Goal: Task Accomplishment & Management: Complete application form

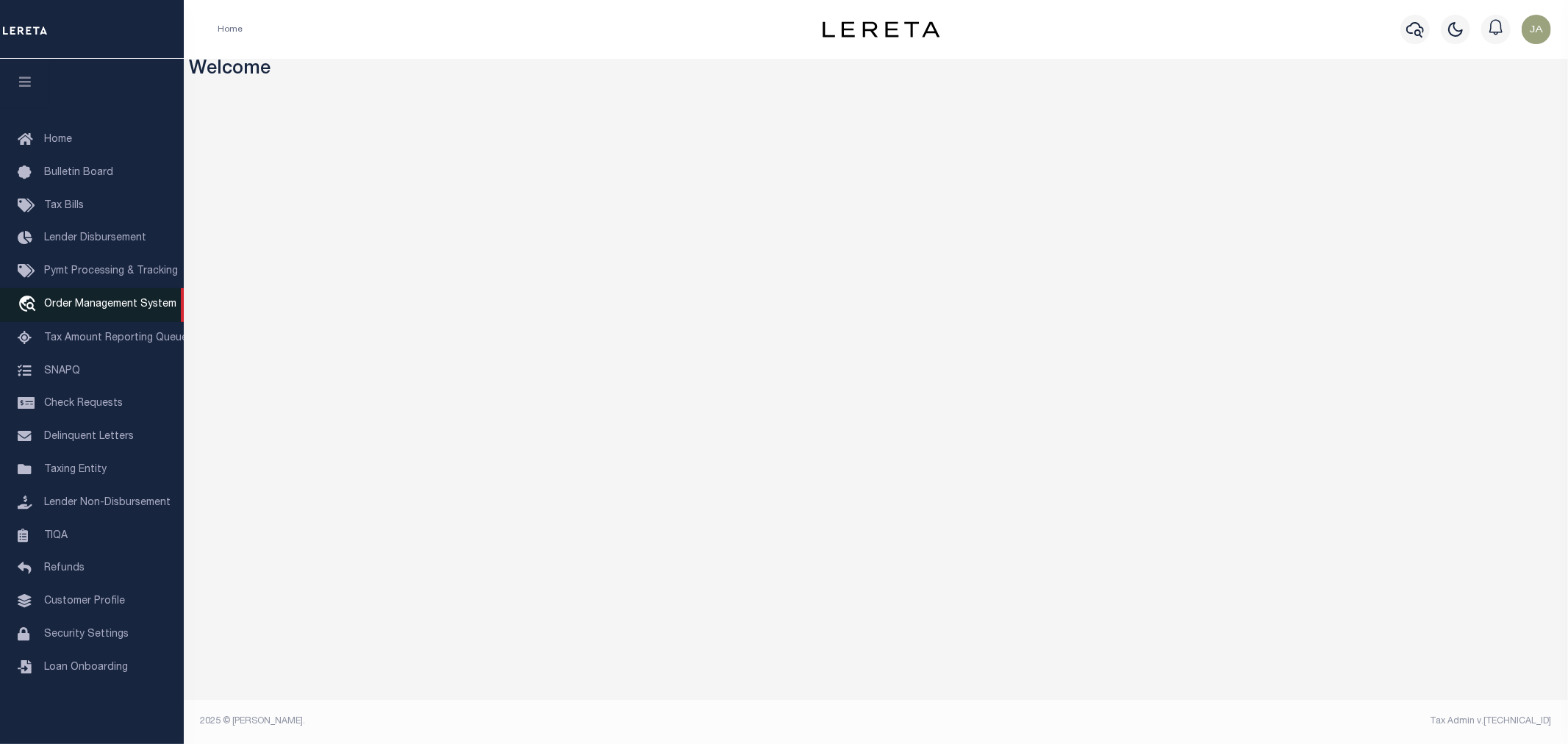
click at [74, 305] on span "Order Management System" at bounding box center [111, 305] width 133 height 10
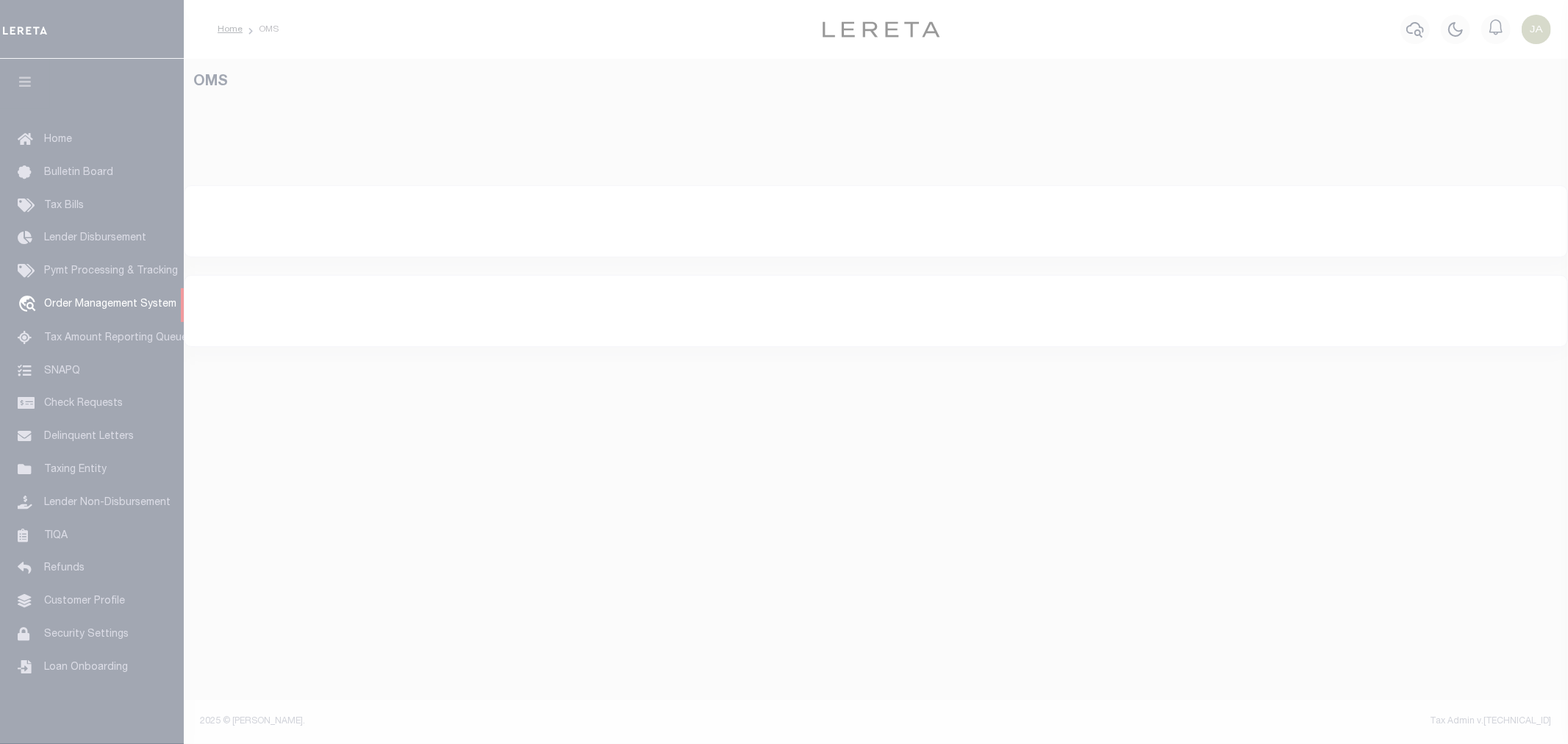
select select "200"
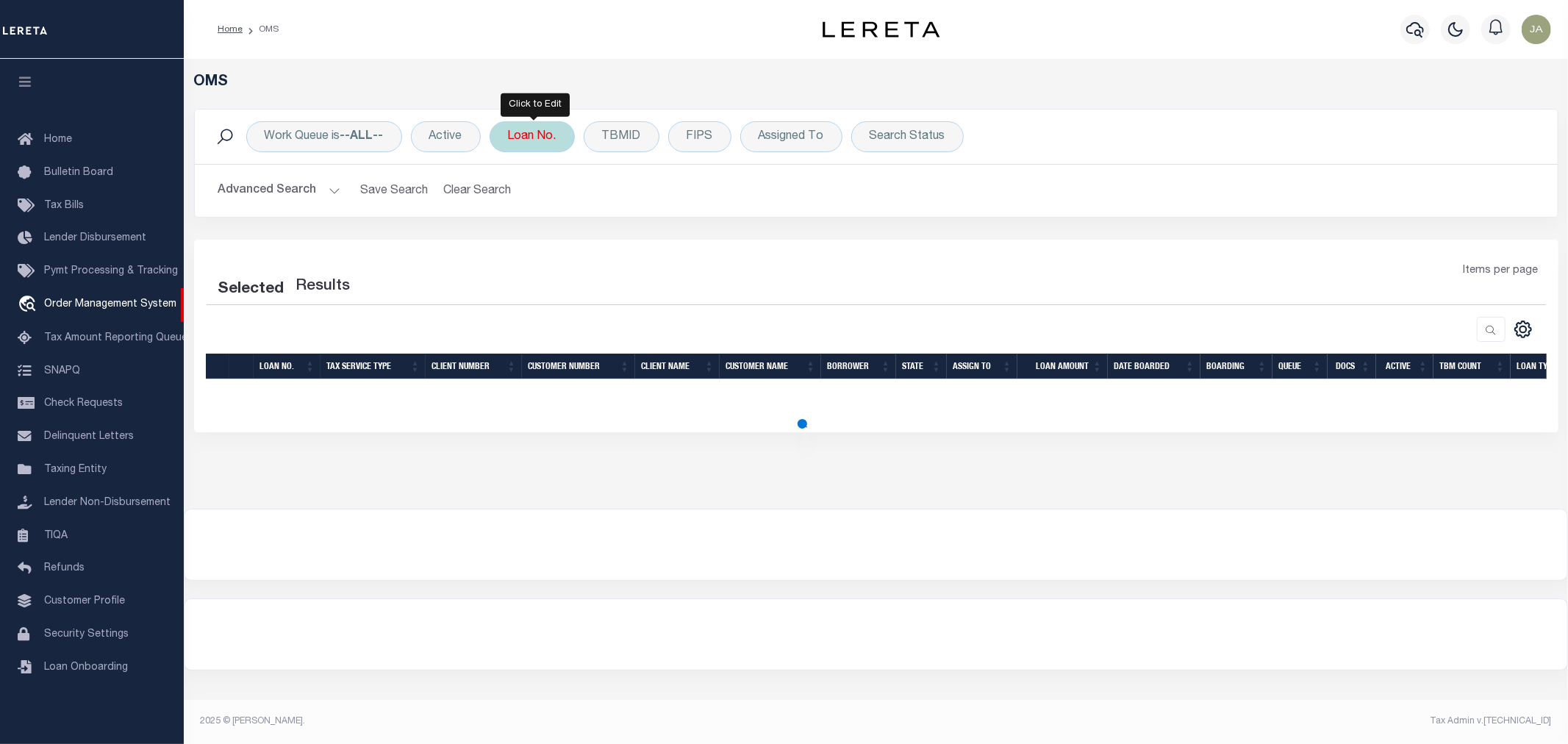
click at [519, 143] on div "Loan No." at bounding box center [532, 137] width 86 height 31
select select "200"
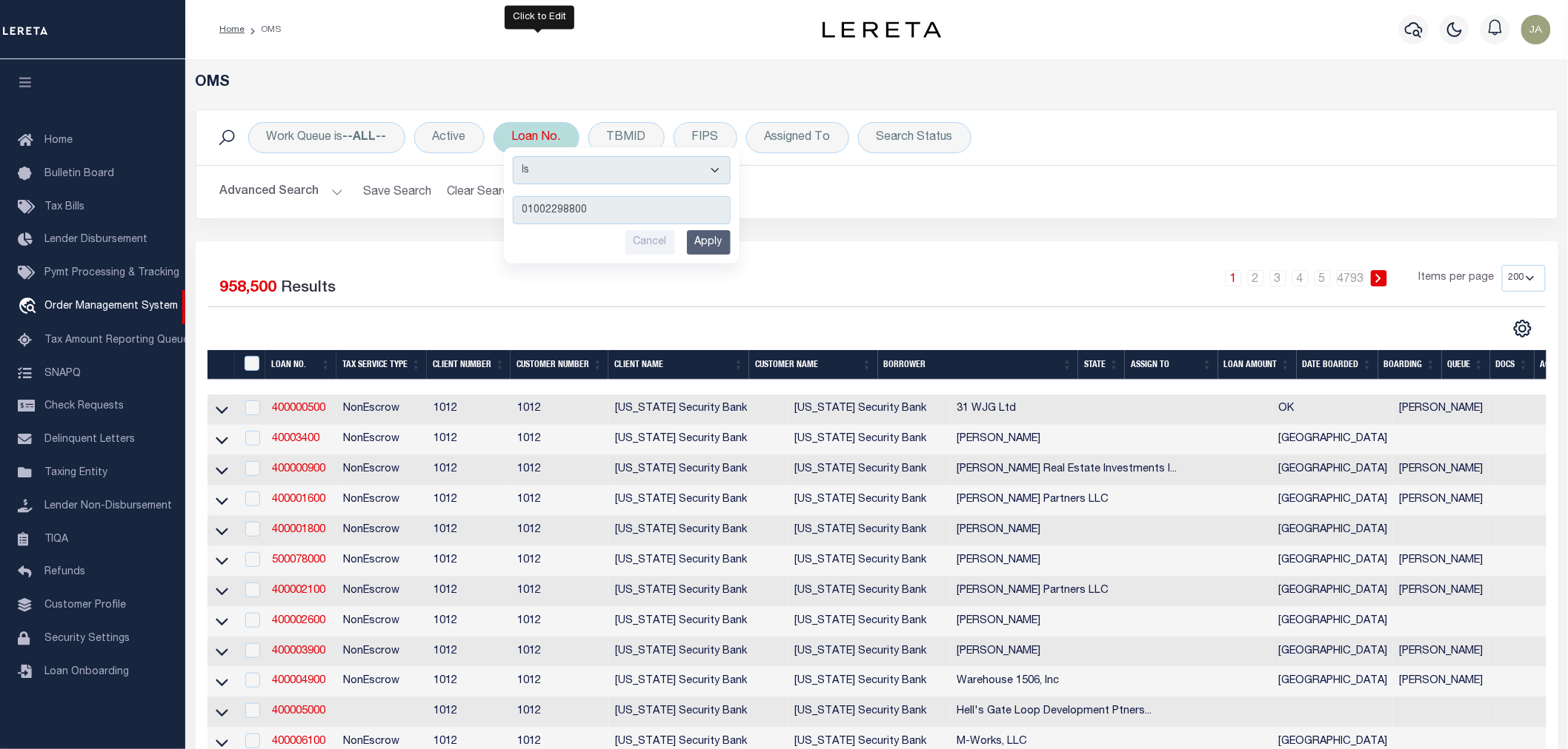
type input "01002298800"
click at [704, 243] on input "Apply" at bounding box center [709, 242] width 44 height 25
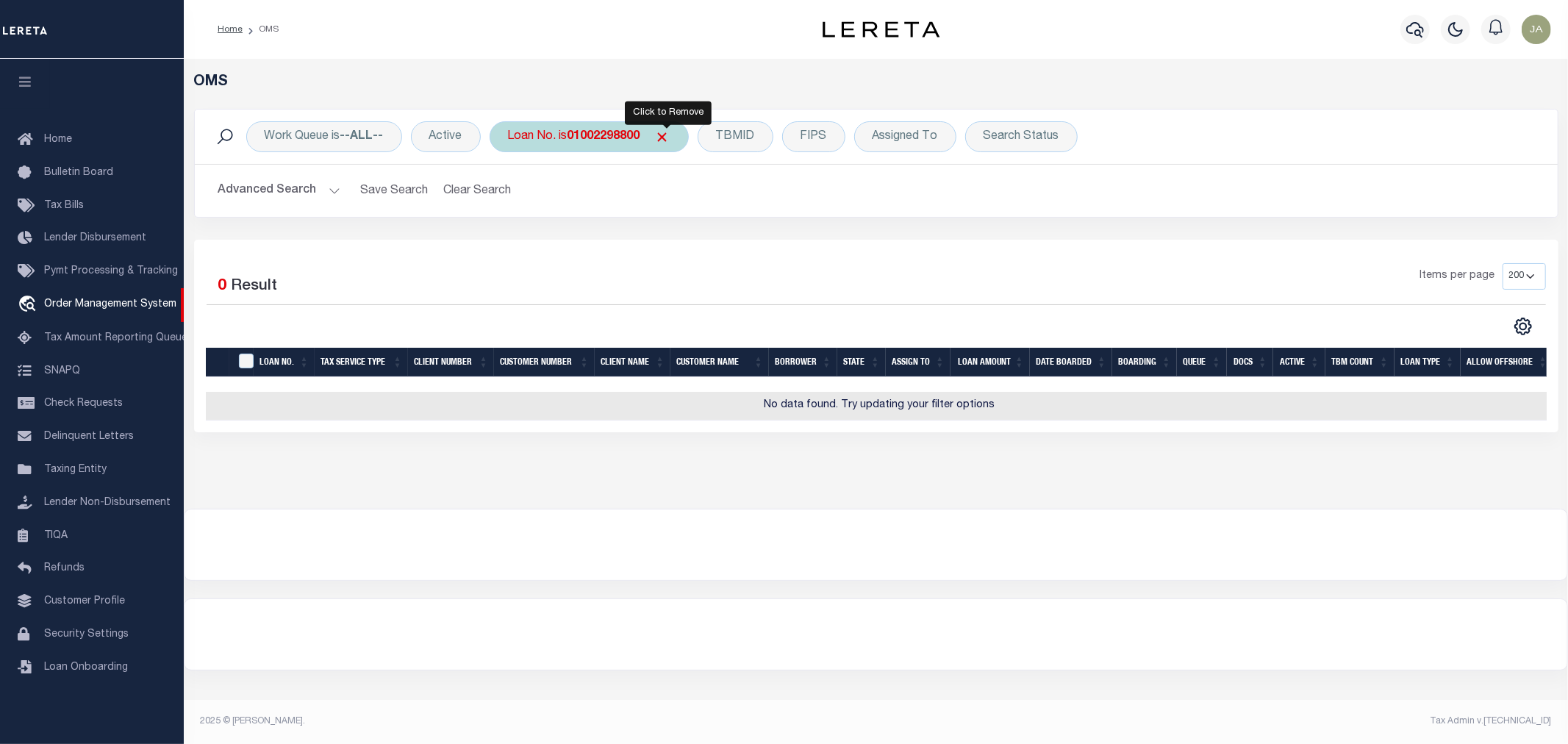
click at [671, 136] on span "Click to Remove" at bounding box center [662, 137] width 15 height 15
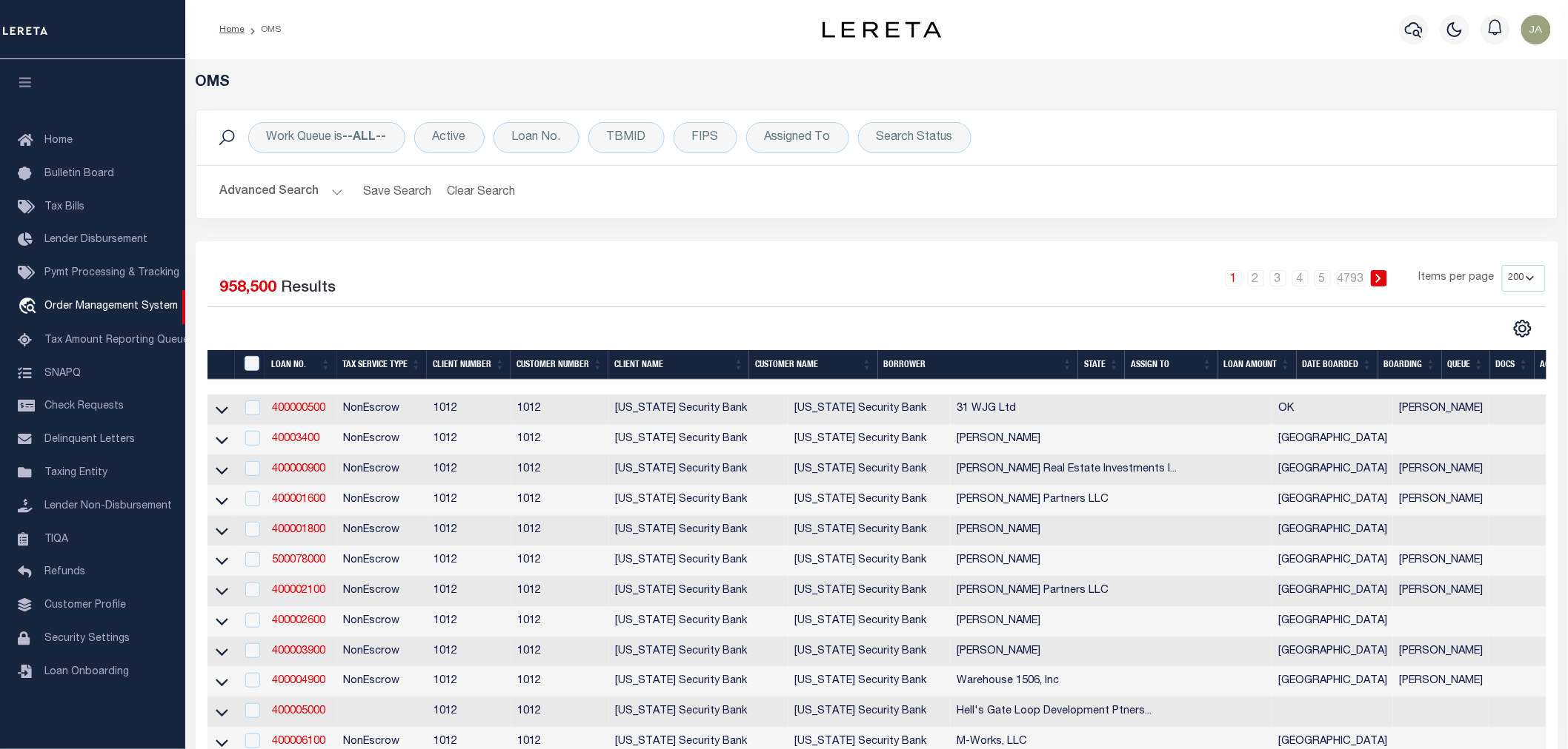
click at [1431, 35] on div at bounding box center [1414, 29] width 41 height 52
click at [1407, 30] on icon "button" at bounding box center [1413, 30] width 18 height 18
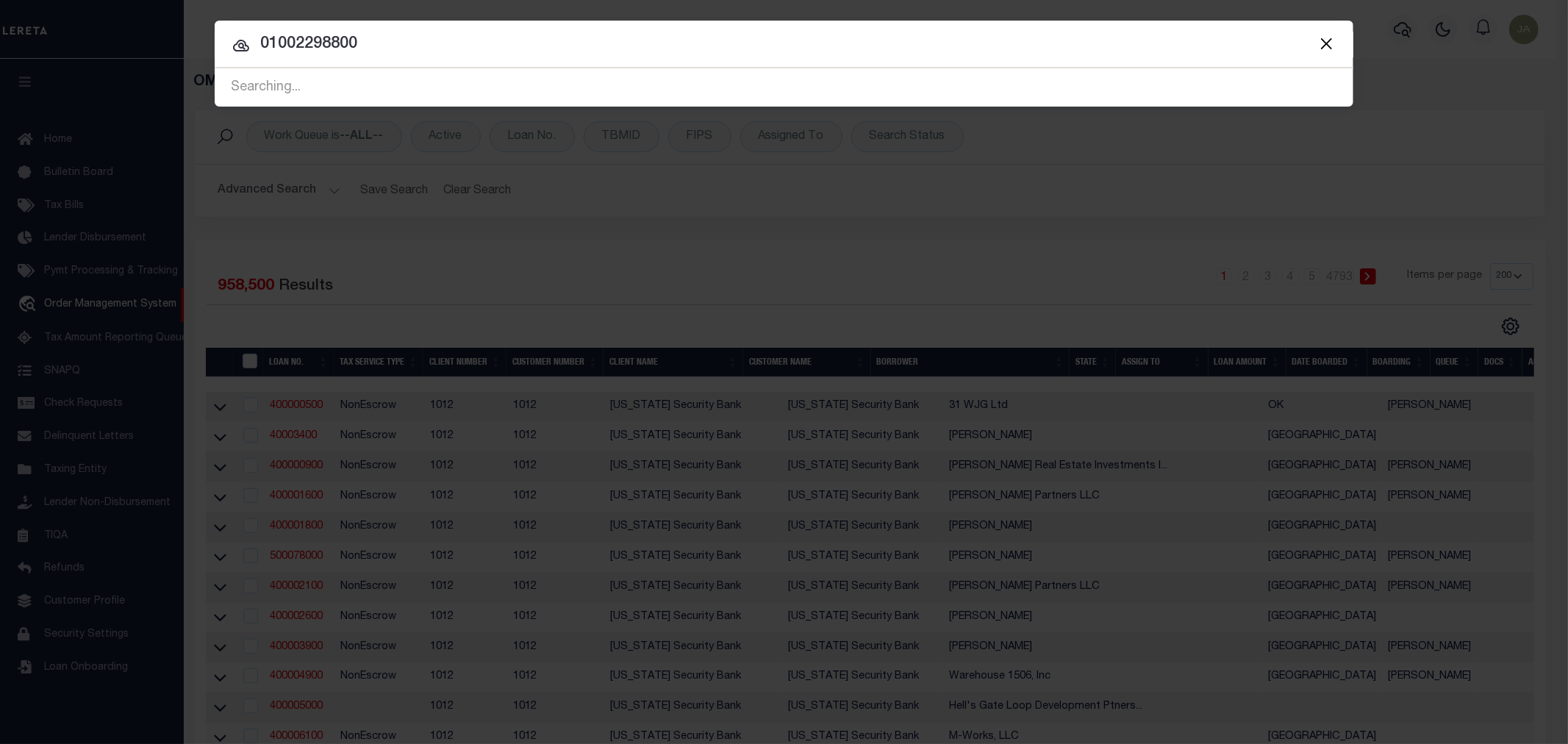
type input "01002298800"
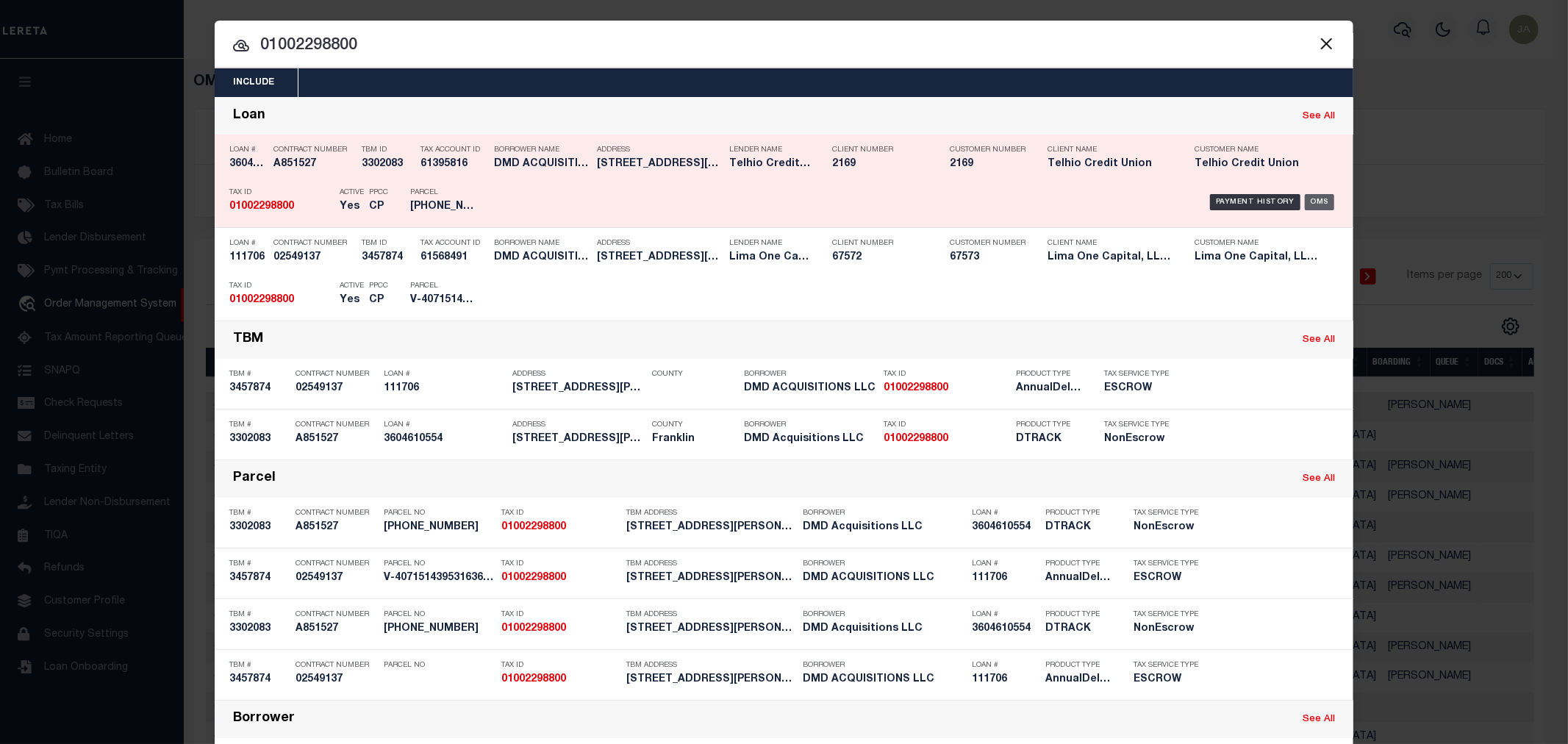
click at [1311, 200] on div "OMS" at bounding box center [1320, 202] width 30 height 16
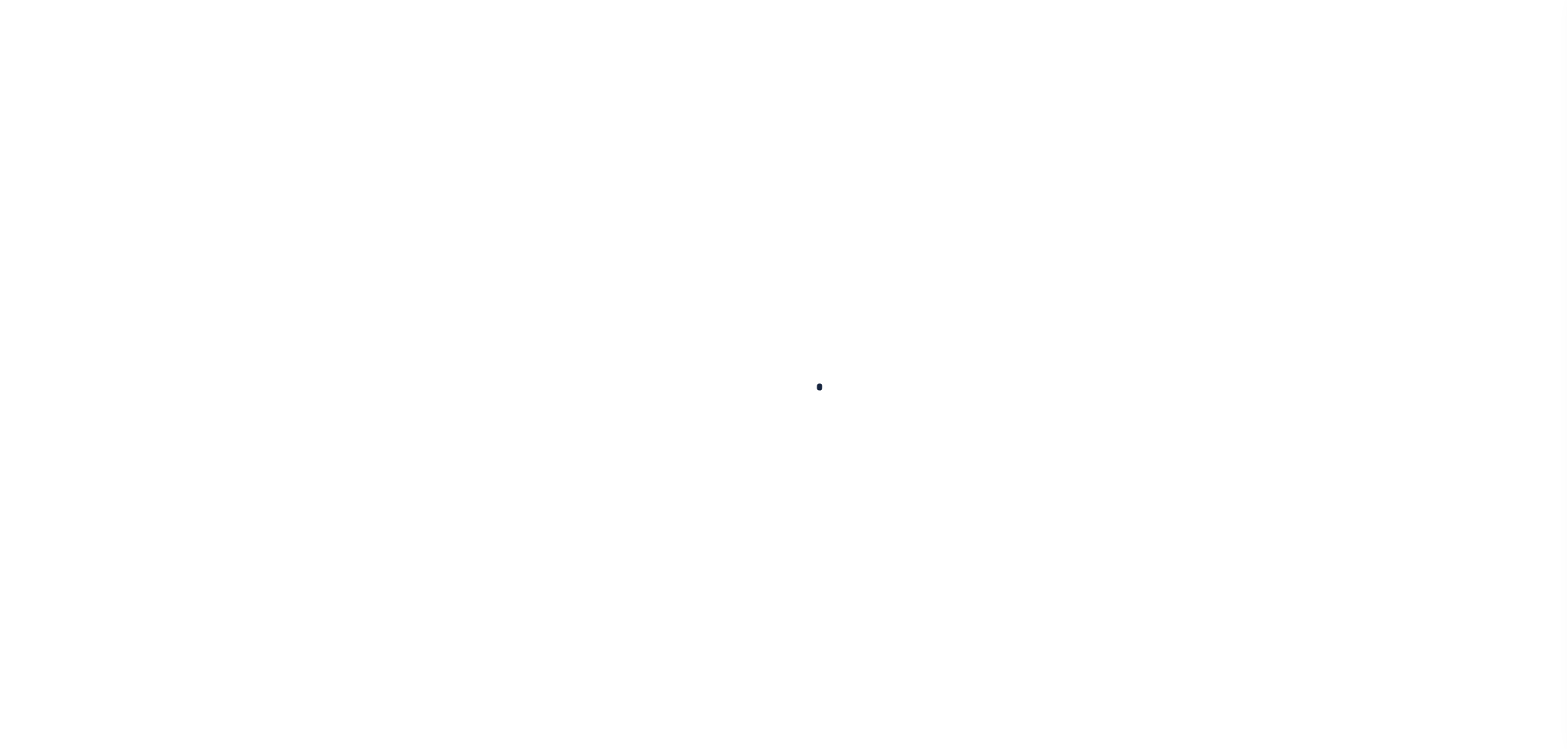
type input "3604610554"
type input "DMD Acquisitions LLC"
select select
type input "[STREET_ADDRESS]"
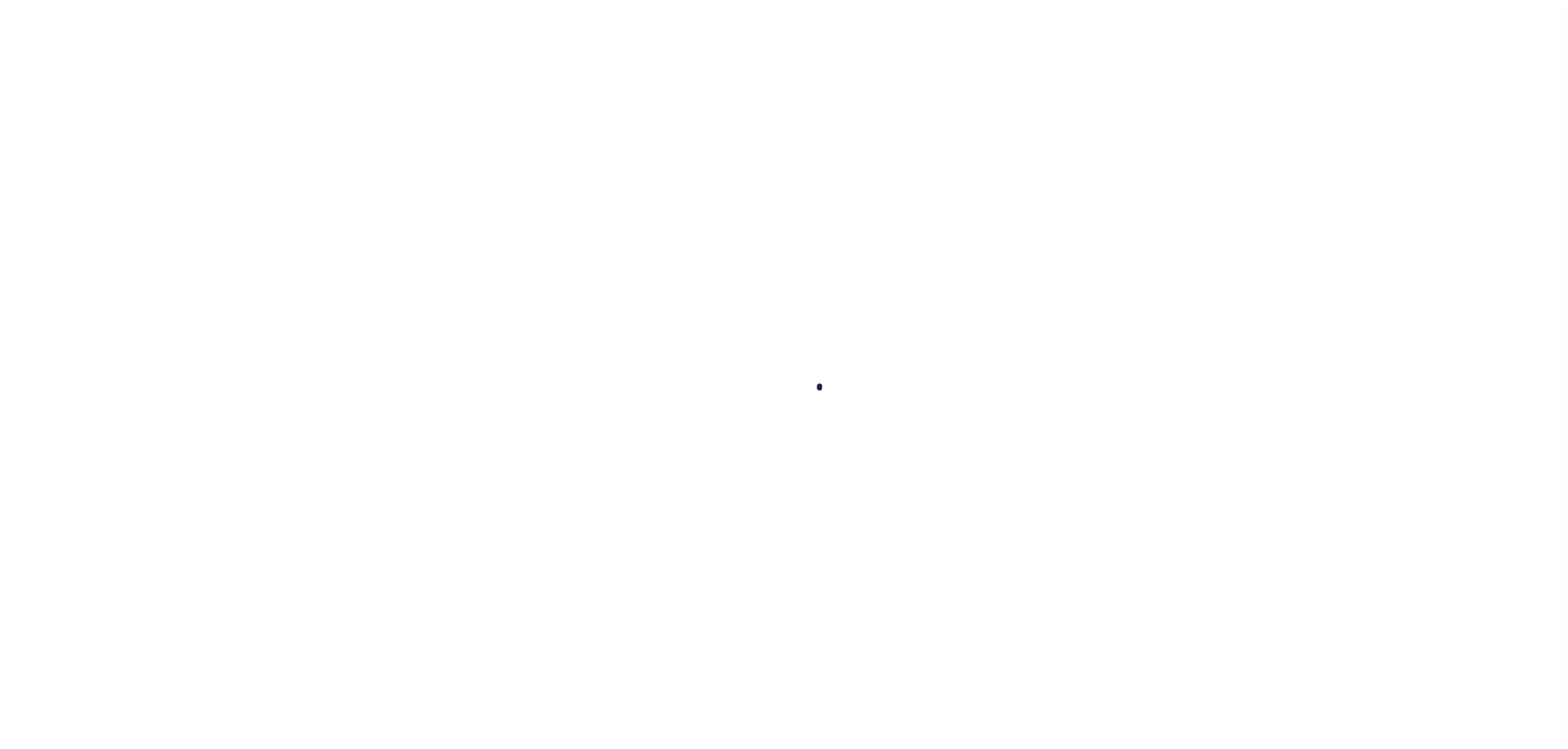
type input "COLUMBUS OH 43230-2432"
select select "1400"
select select "NonEscrow"
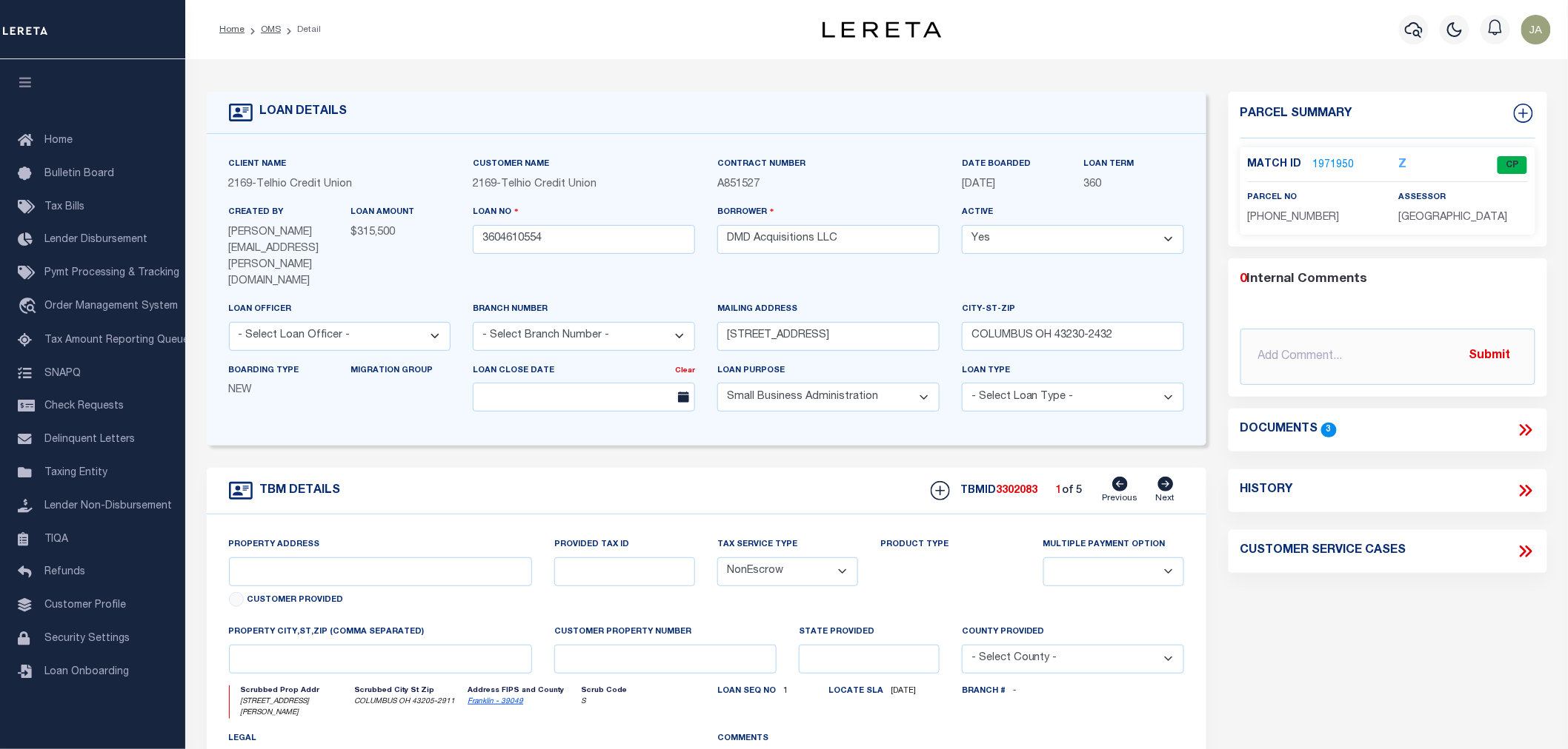
type input "[STREET_ADDRESS][PERSON_NAME]"
type input "[PHONE_NUMBER]"
select select
type input "[GEOGRAPHIC_DATA] OH 43205"
type input "OH"
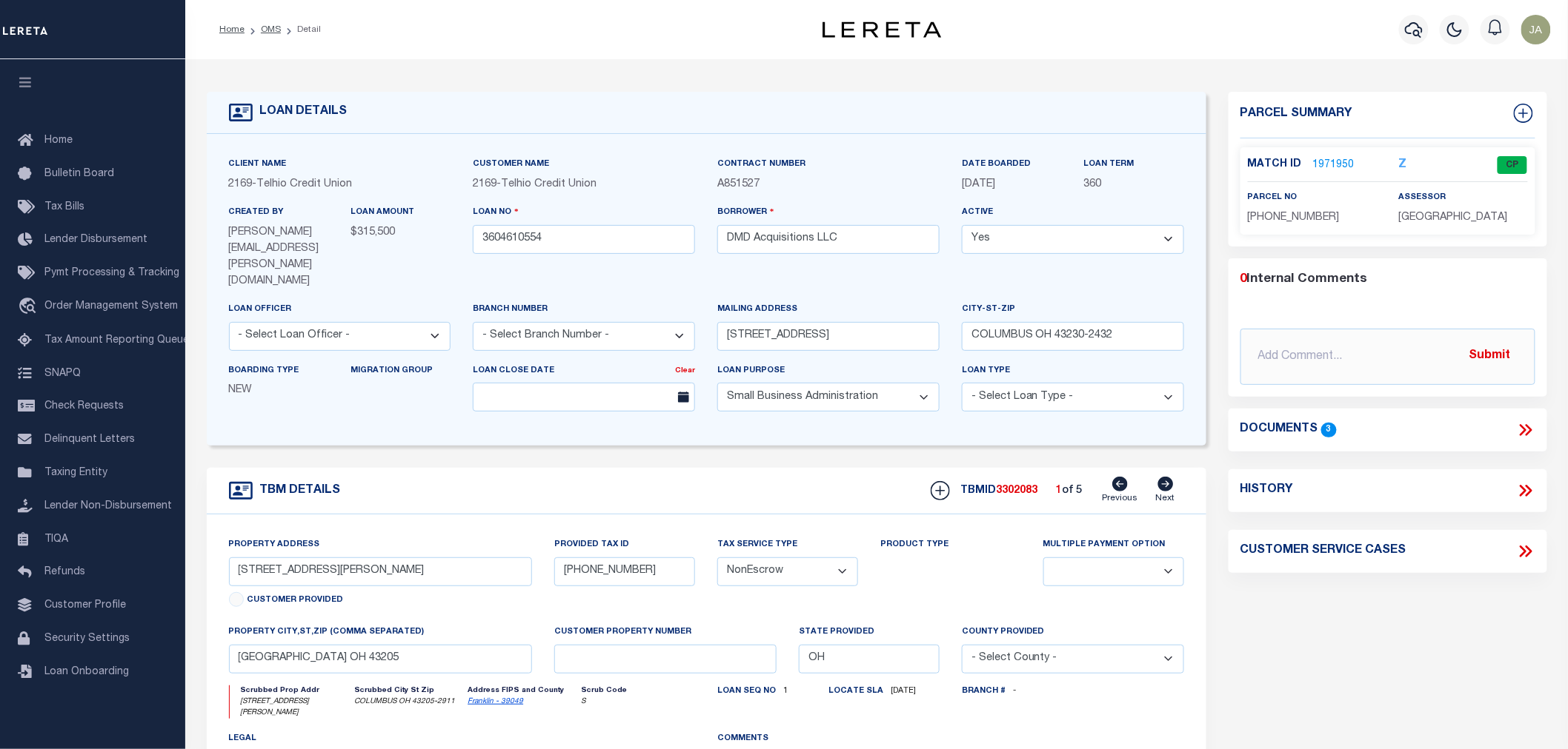
select select "Franklin"
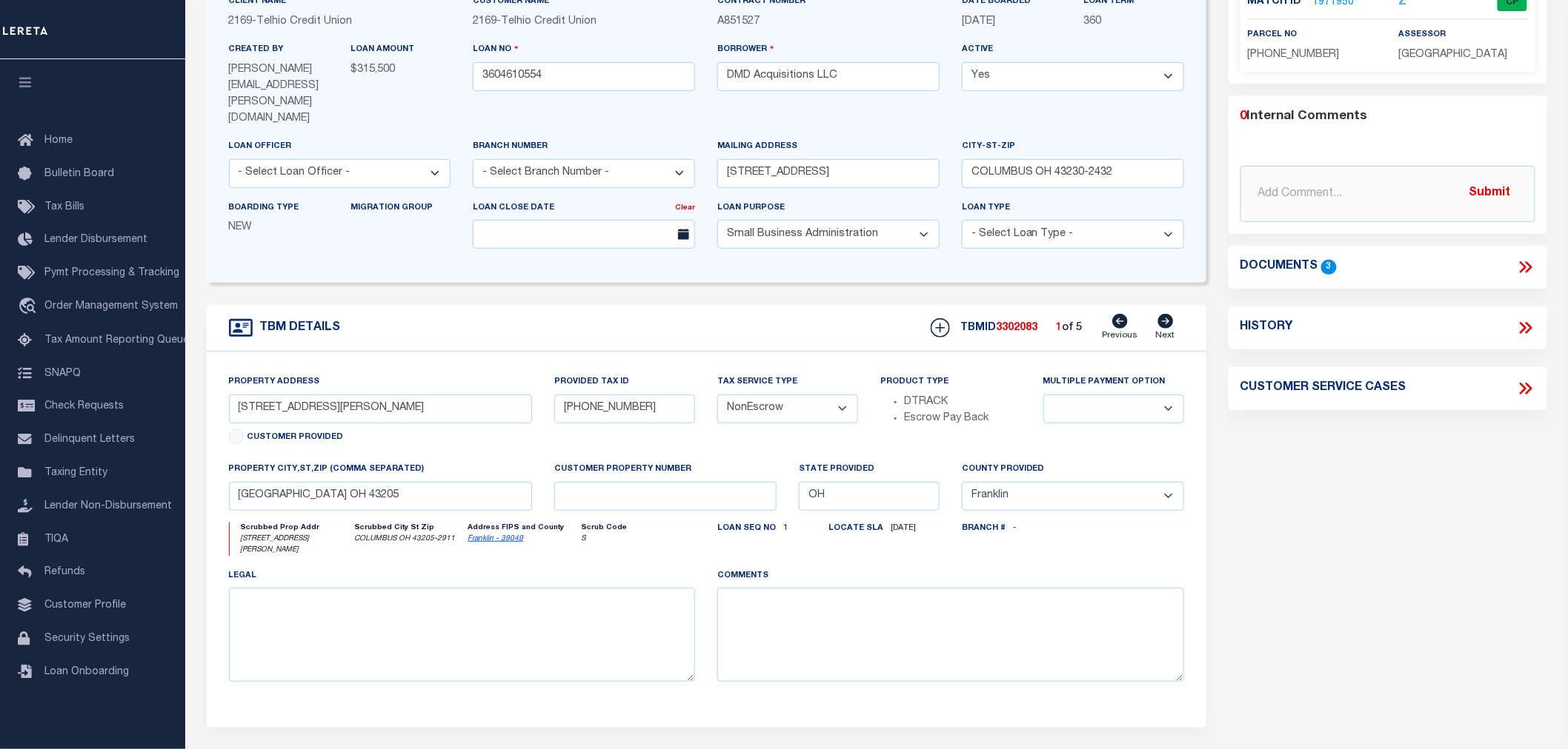
scroll to position [164, 0]
click at [1167, 313] on icon at bounding box center [1165, 320] width 15 height 15
type input "[STREET_ADDRESS][PERSON_NAME]"
type input "[PHONE_NUMBER]"
select select
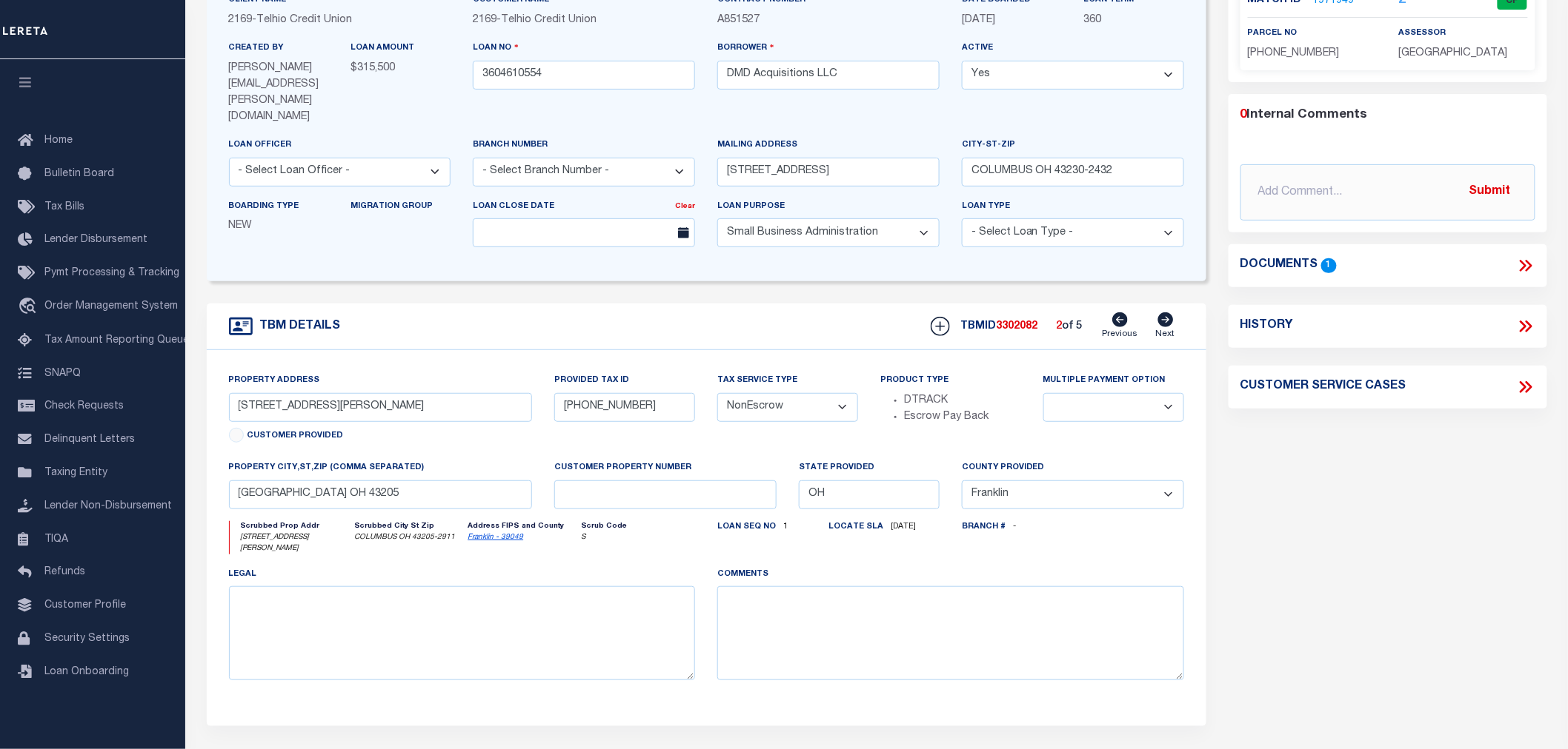
click at [1167, 313] on icon at bounding box center [1165, 320] width 15 height 15
type input "[STREET_ADDRESS]"
type input "[PHONE_NUMBER]"
select select
type input "Columbus OH 43211"
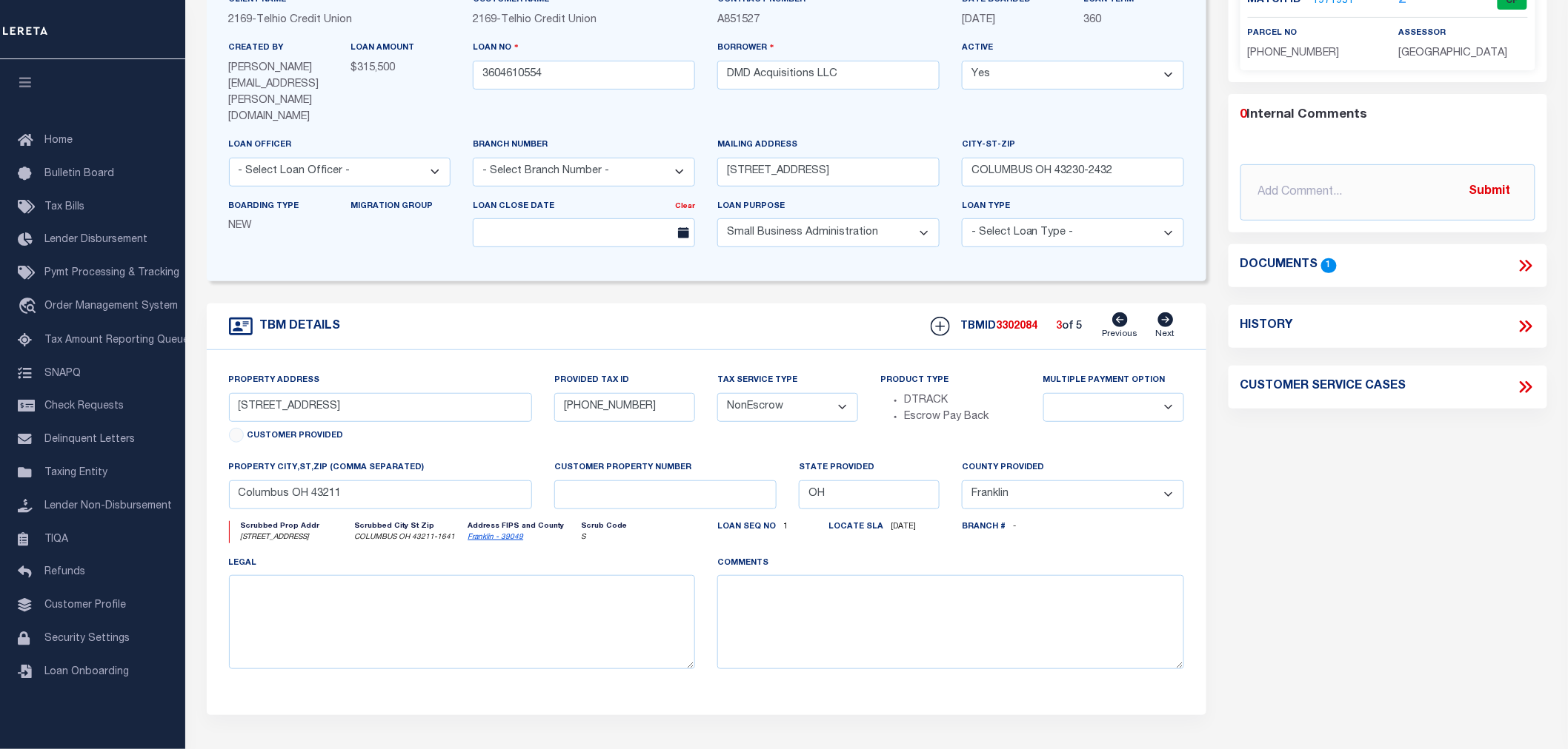
click at [1165, 313] on icon at bounding box center [1165, 320] width 16 height 15
type input "[STREET_ADDRESS]"
type input "[PHONE_NUMBER]"
select select
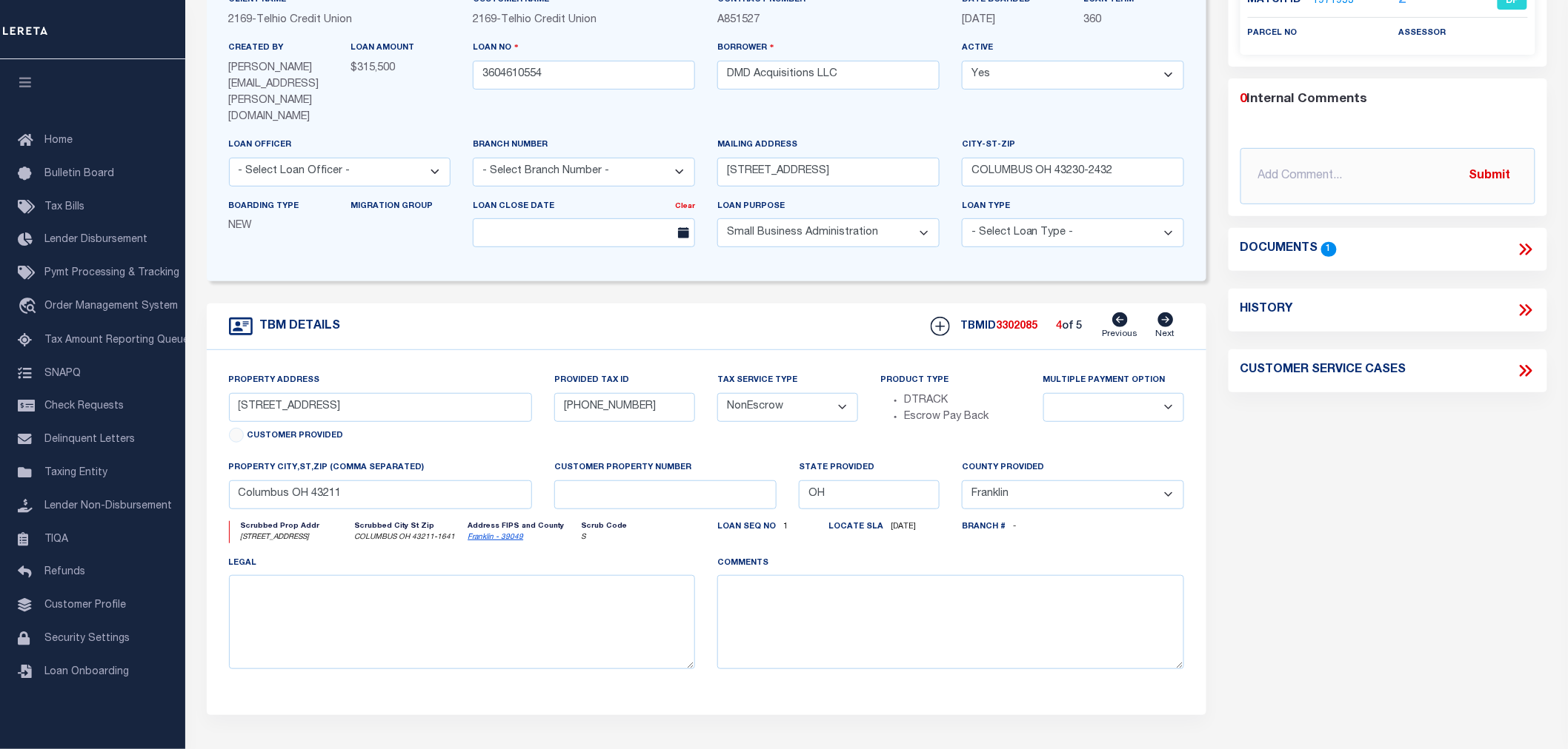
click at [1165, 313] on icon at bounding box center [1165, 320] width 16 height 15
type input "[STREET_ADDRESS]"
type input "[PHONE_NUMBER]"
select select
type input "Columbus OH 43211"
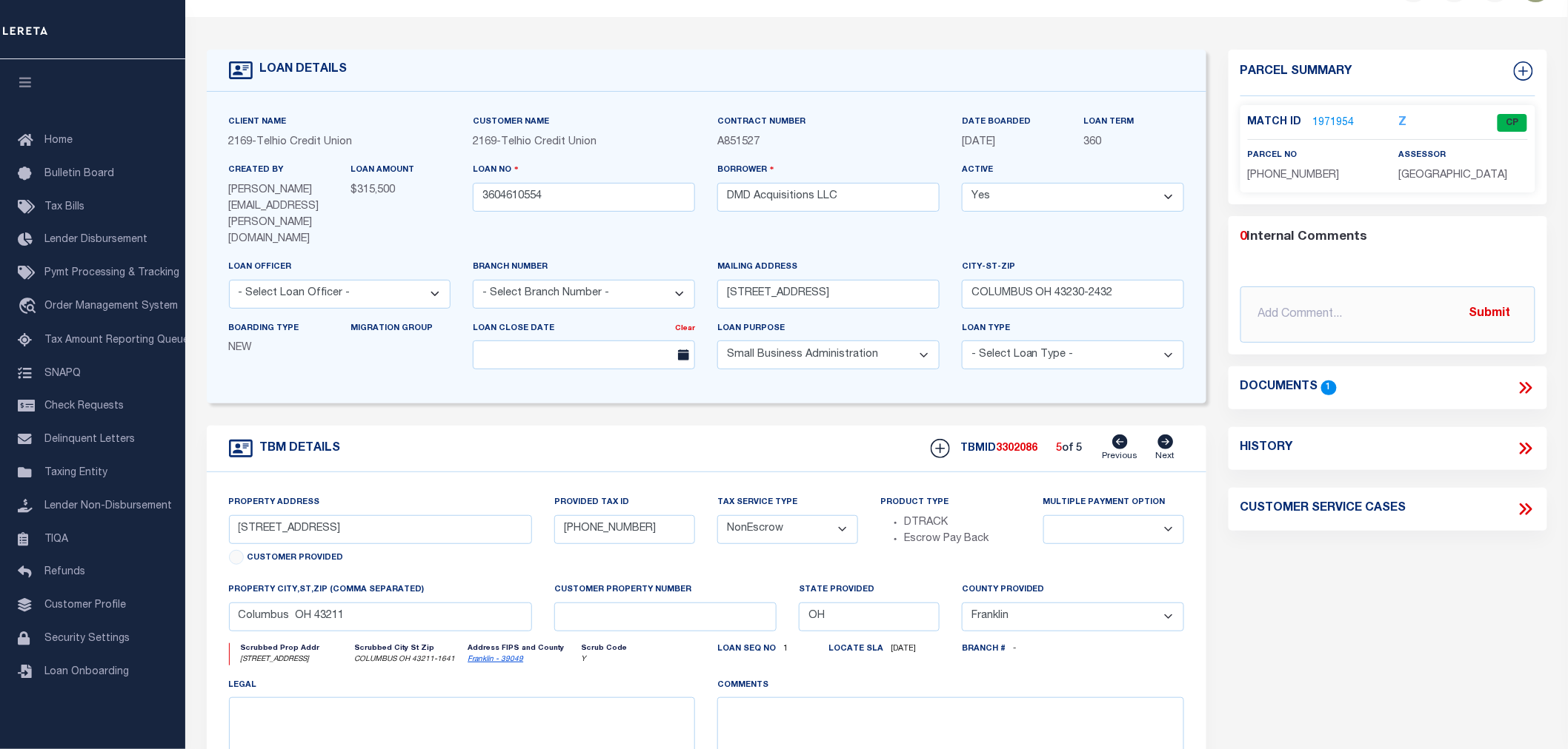
scroll to position [0, 0]
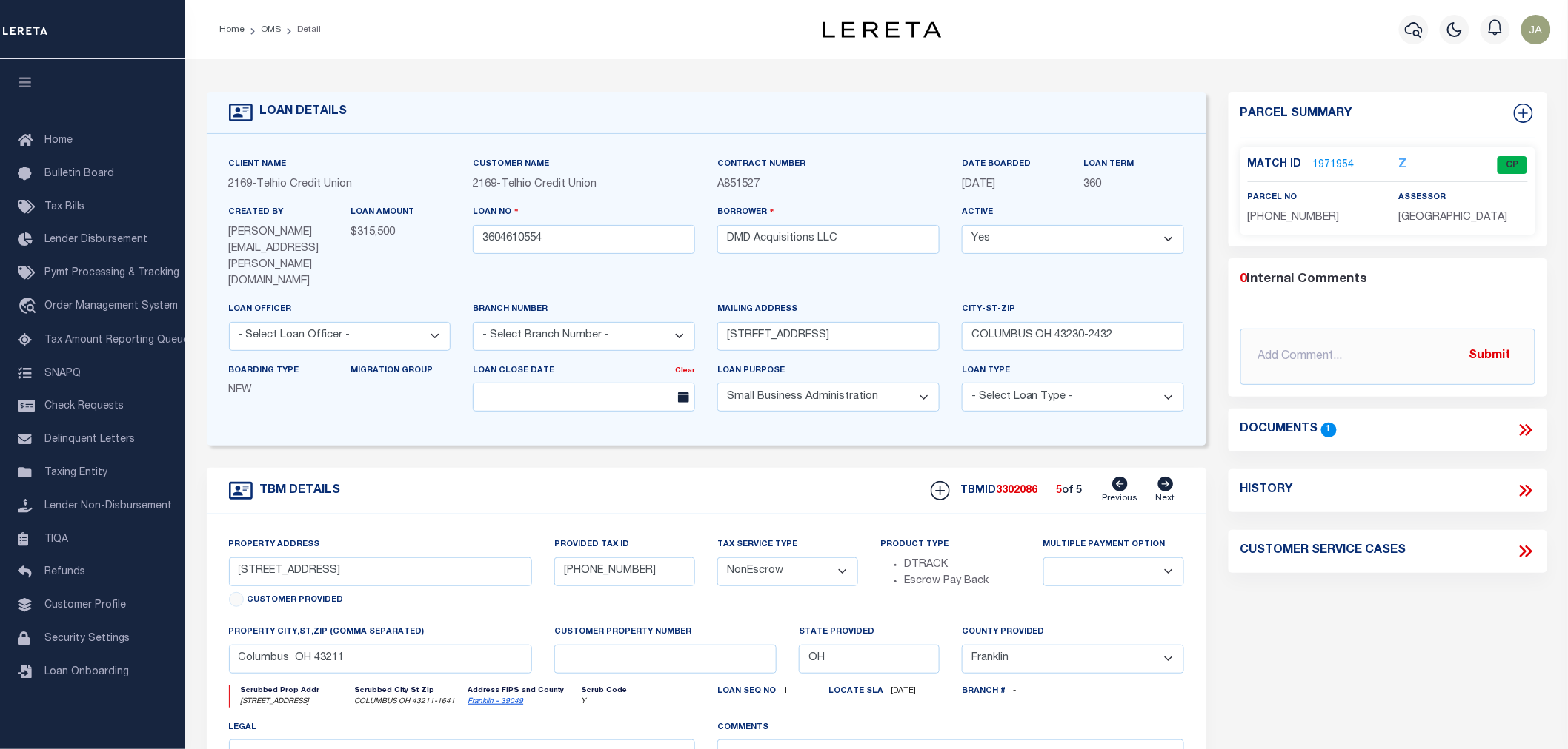
click at [1123, 477] on icon at bounding box center [1121, 484] width 15 height 15
type input "[STREET_ADDRESS]"
type input "[PHONE_NUMBER]"
select select
type input "Columbus OH 43211"
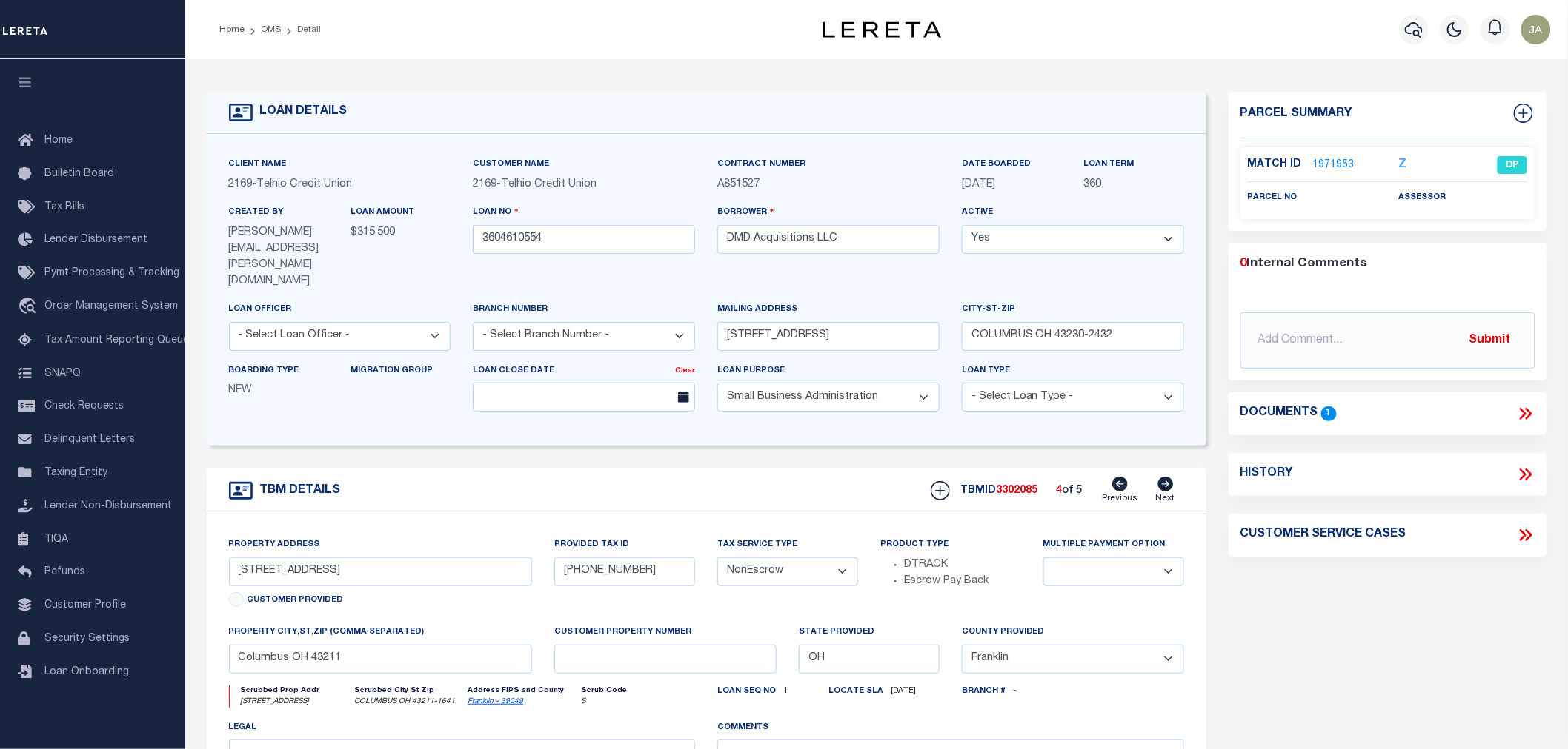
click at [1121, 477] on icon at bounding box center [1121, 484] width 15 height 15
type input "[STREET_ADDRESS]"
type input "[PHONE_NUMBER]"
select select
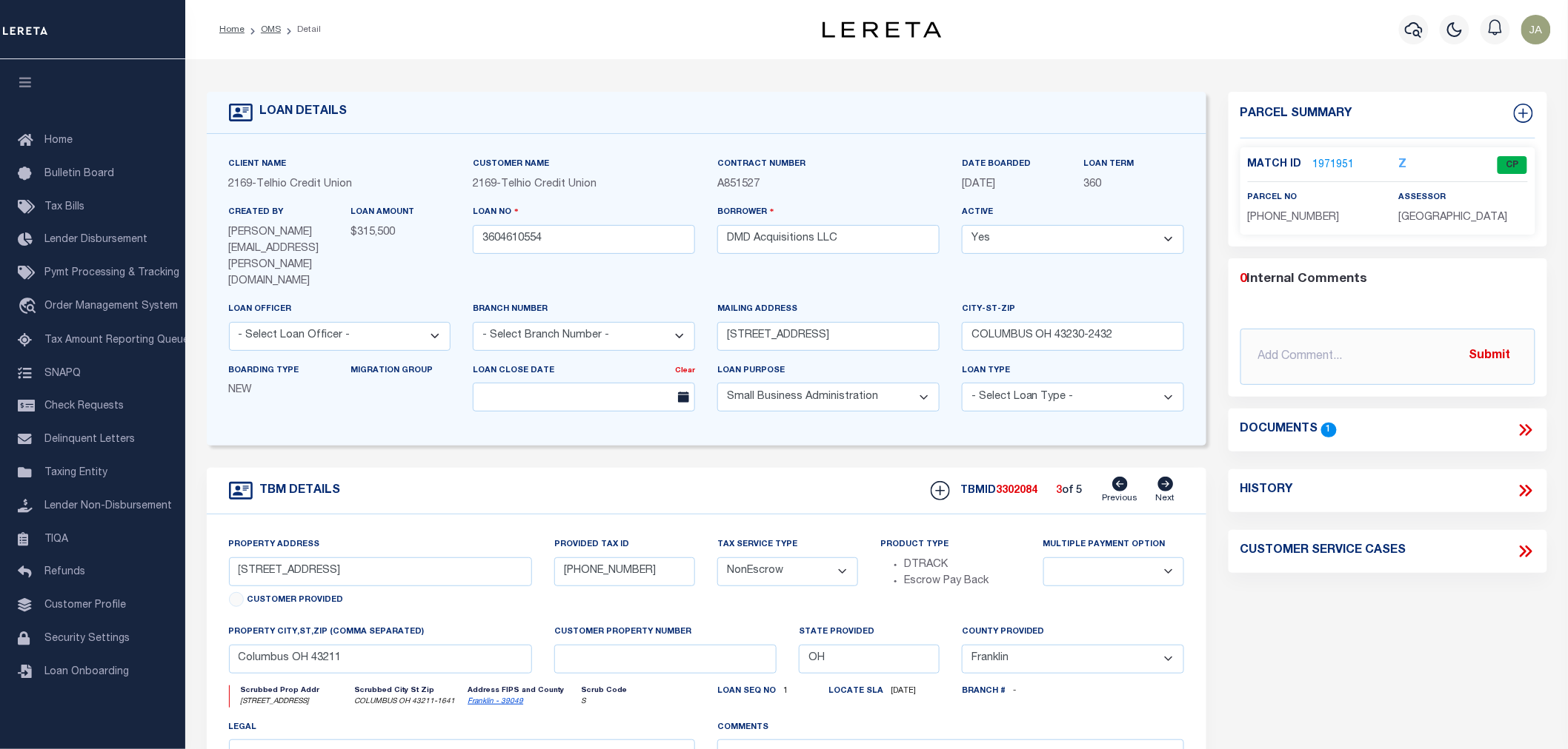
click at [1121, 477] on icon at bounding box center [1121, 484] width 15 height 15
type input "[STREET_ADDRESS][PERSON_NAME]"
type input "[PHONE_NUMBER]"
select select
type input "[GEOGRAPHIC_DATA] OH 43205"
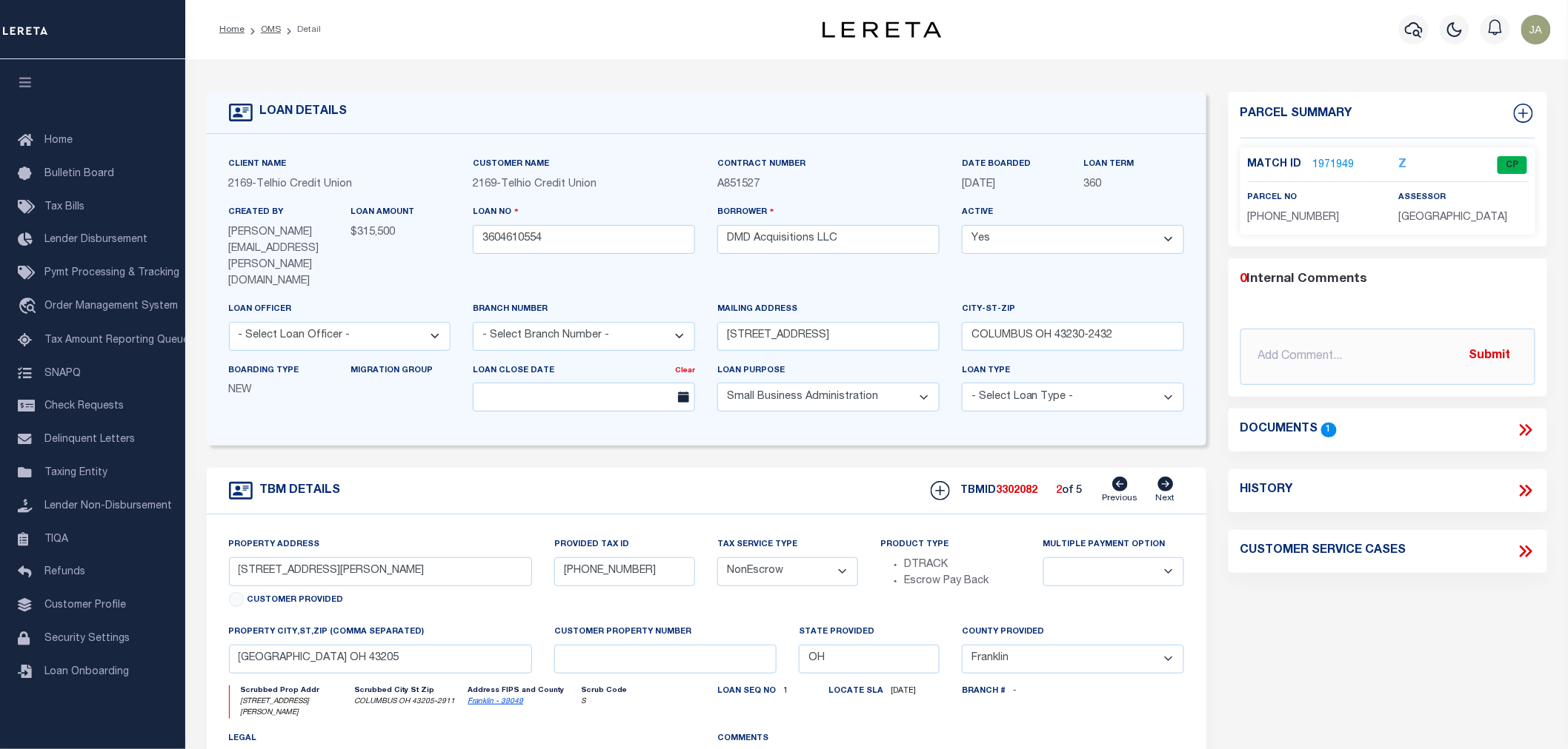
click at [1121, 477] on icon at bounding box center [1121, 484] width 15 height 15
type input "[STREET_ADDRESS][PERSON_NAME]"
type input "[PHONE_NUMBER]"
select select
click at [1154, 477] on div "TBMID 3302083 1 of 5 Previous Next" at bounding box center [1051, 490] width 265 height 28
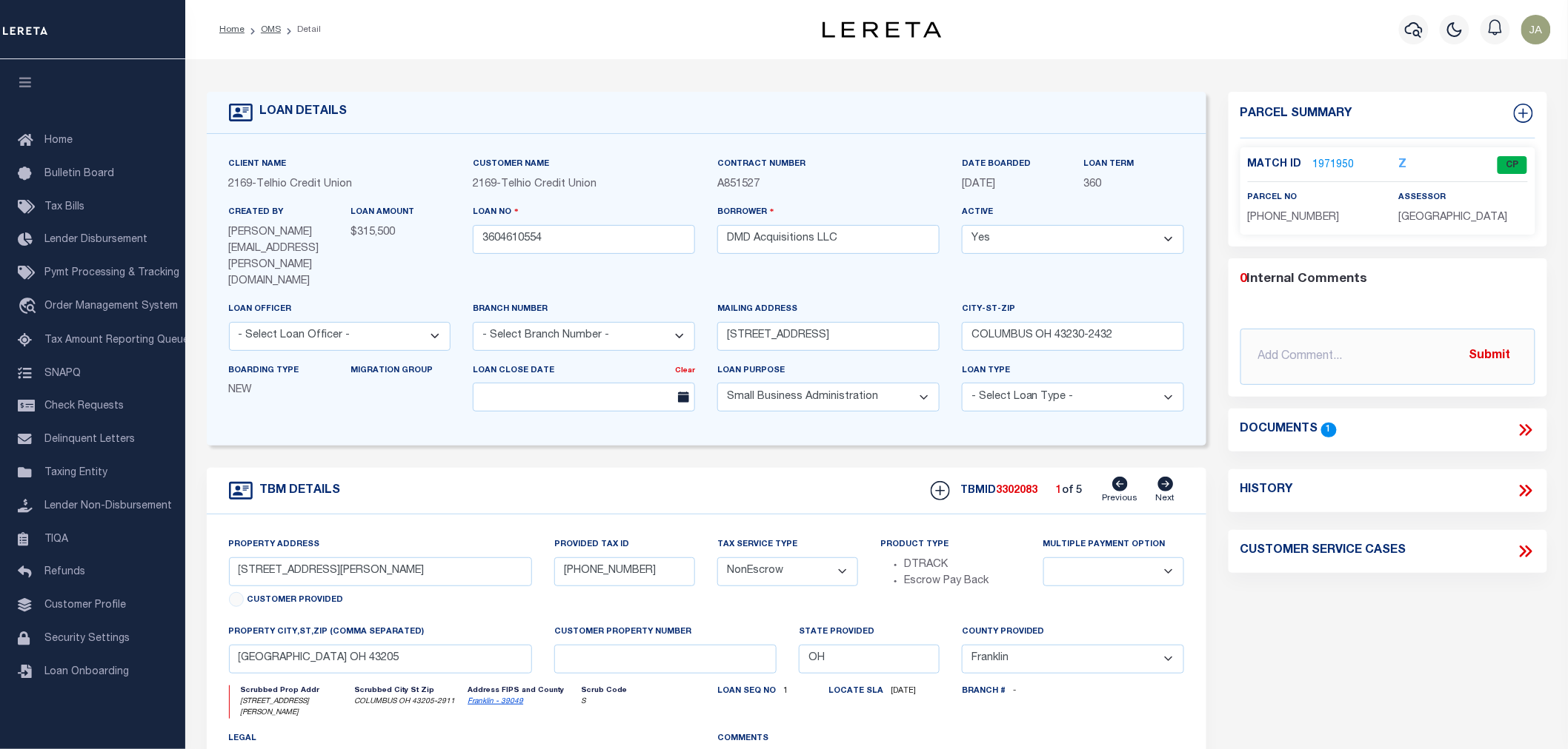
click at [1173, 477] on icon at bounding box center [1165, 484] width 15 height 15
type input "[STREET_ADDRESS][PERSON_NAME]"
type input "[PHONE_NUMBER]"
select select
click at [1172, 477] on icon at bounding box center [1165, 484] width 15 height 15
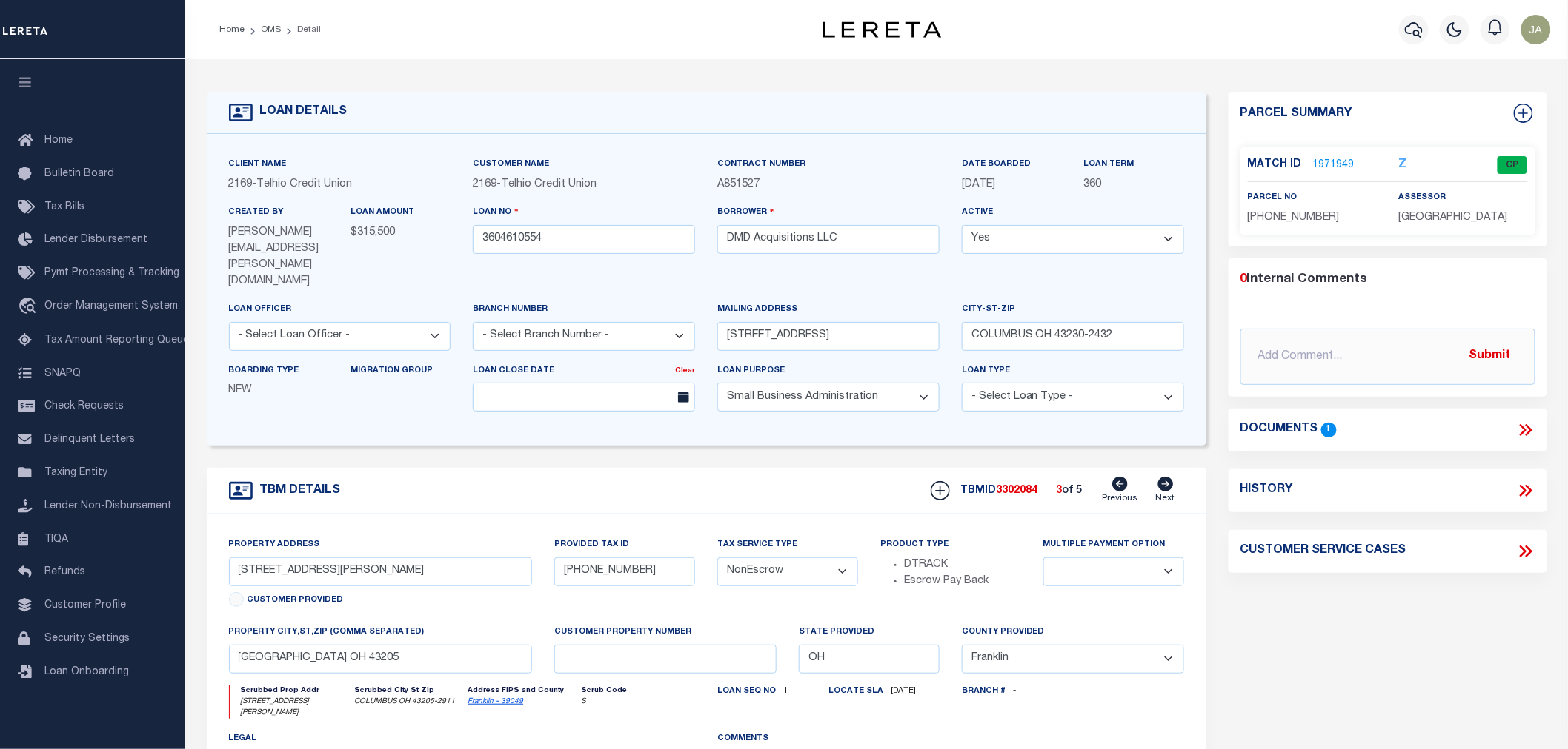
type input "[STREET_ADDRESS]"
type input "[PHONE_NUMBER]"
select select
type input "Columbus OH 43211"
click at [1172, 477] on icon at bounding box center [1165, 484] width 15 height 15
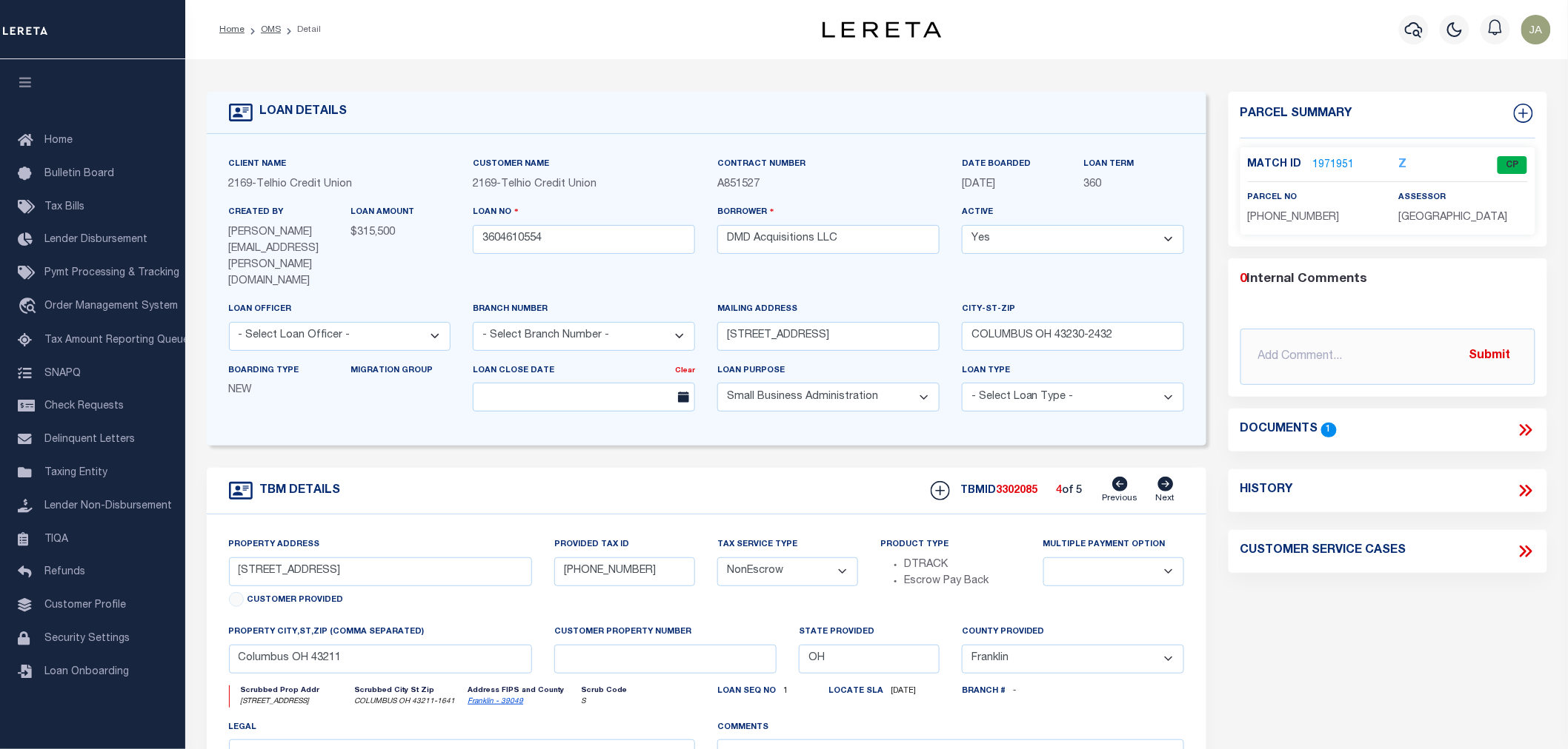
type input "[STREET_ADDRESS]"
type input "[PHONE_NUMBER]"
select select
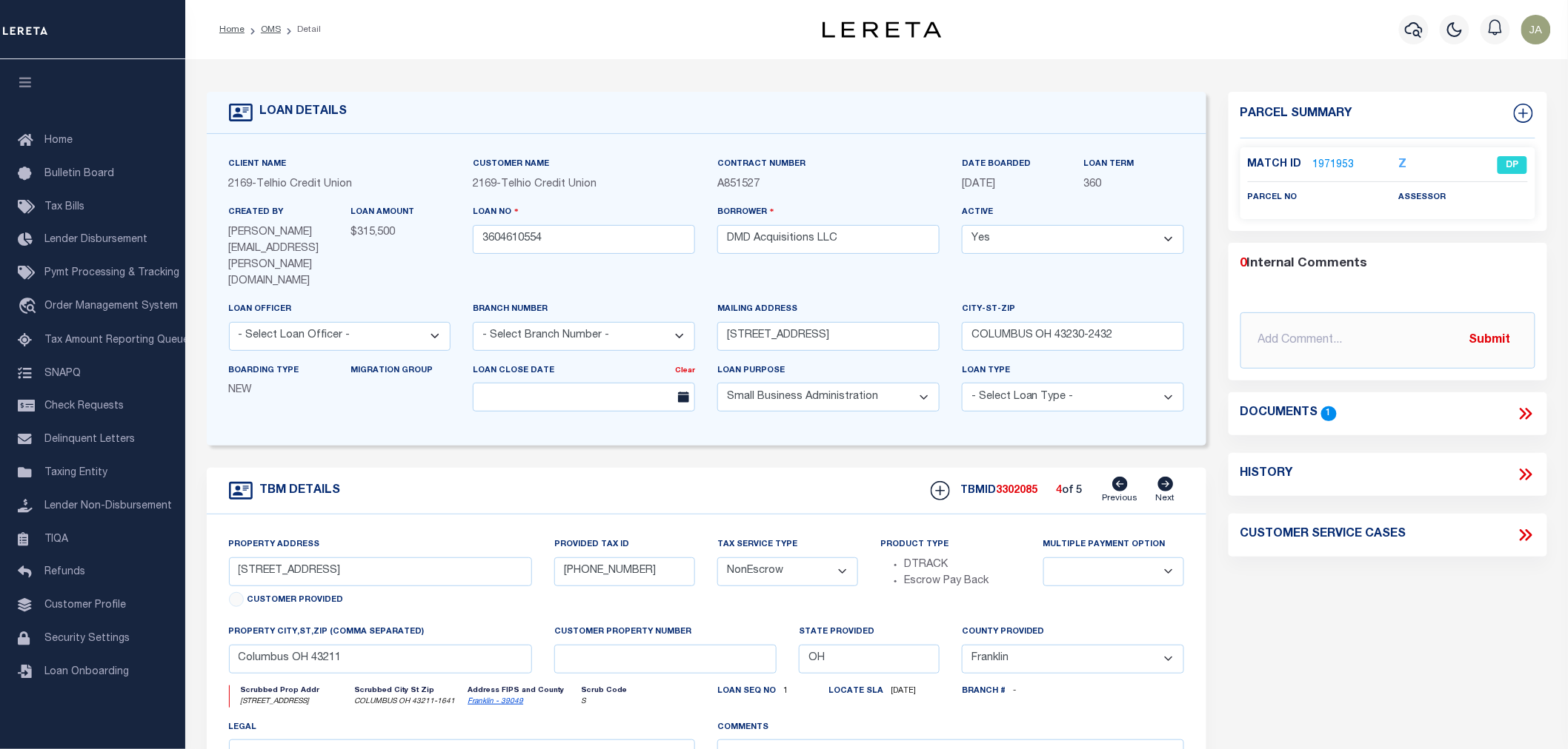
click at [1171, 477] on icon at bounding box center [1165, 484] width 15 height 15
type input "[STREET_ADDRESS]"
type input "[PHONE_NUMBER]"
select select
type input "Columbus OH 43211"
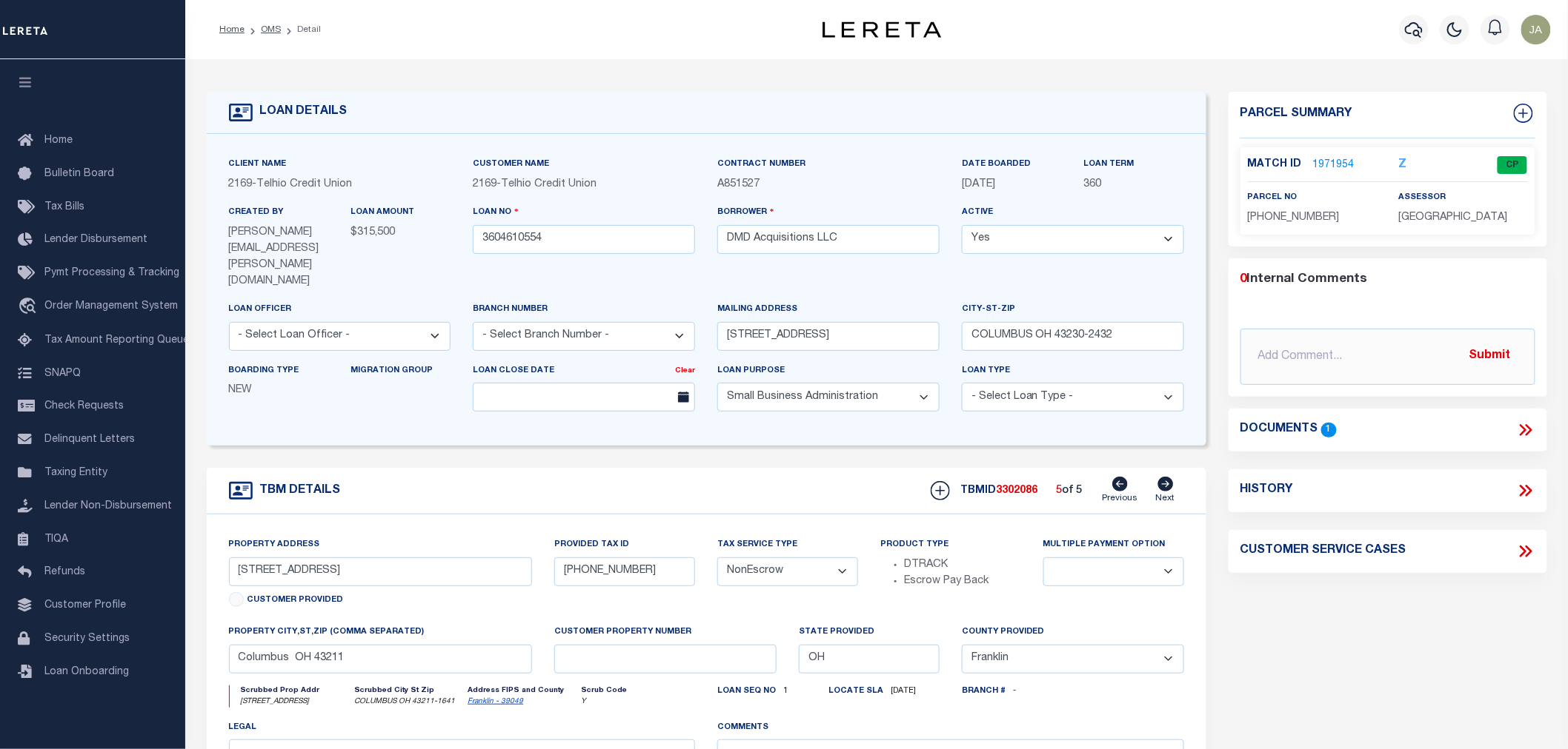
click at [1171, 477] on icon at bounding box center [1165, 484] width 15 height 15
click at [1106, 477] on link "Previous" at bounding box center [1120, 490] width 36 height 28
type input "[STREET_ADDRESS]"
type input "[PHONE_NUMBER]"
select select
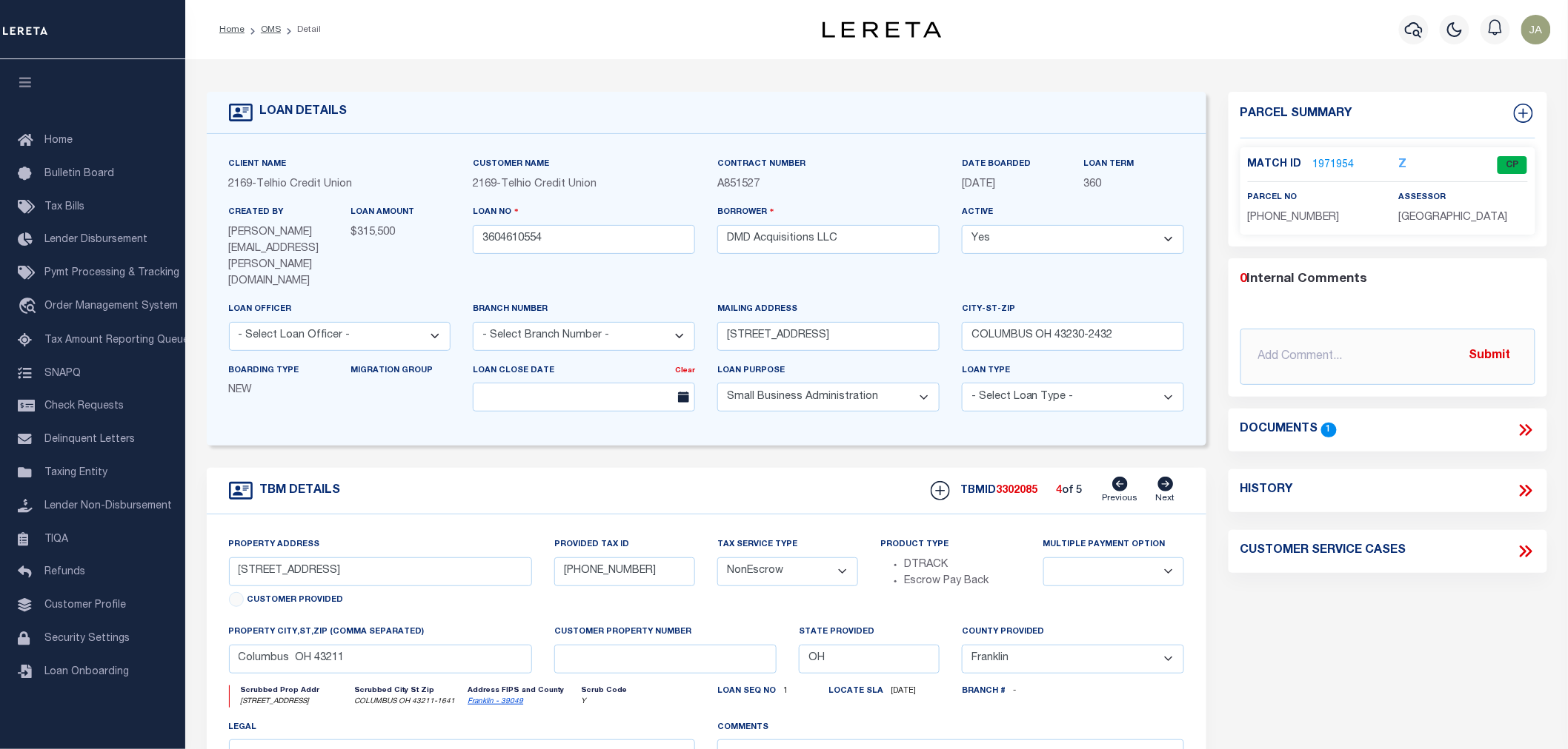
type input "Columbus OH 43211"
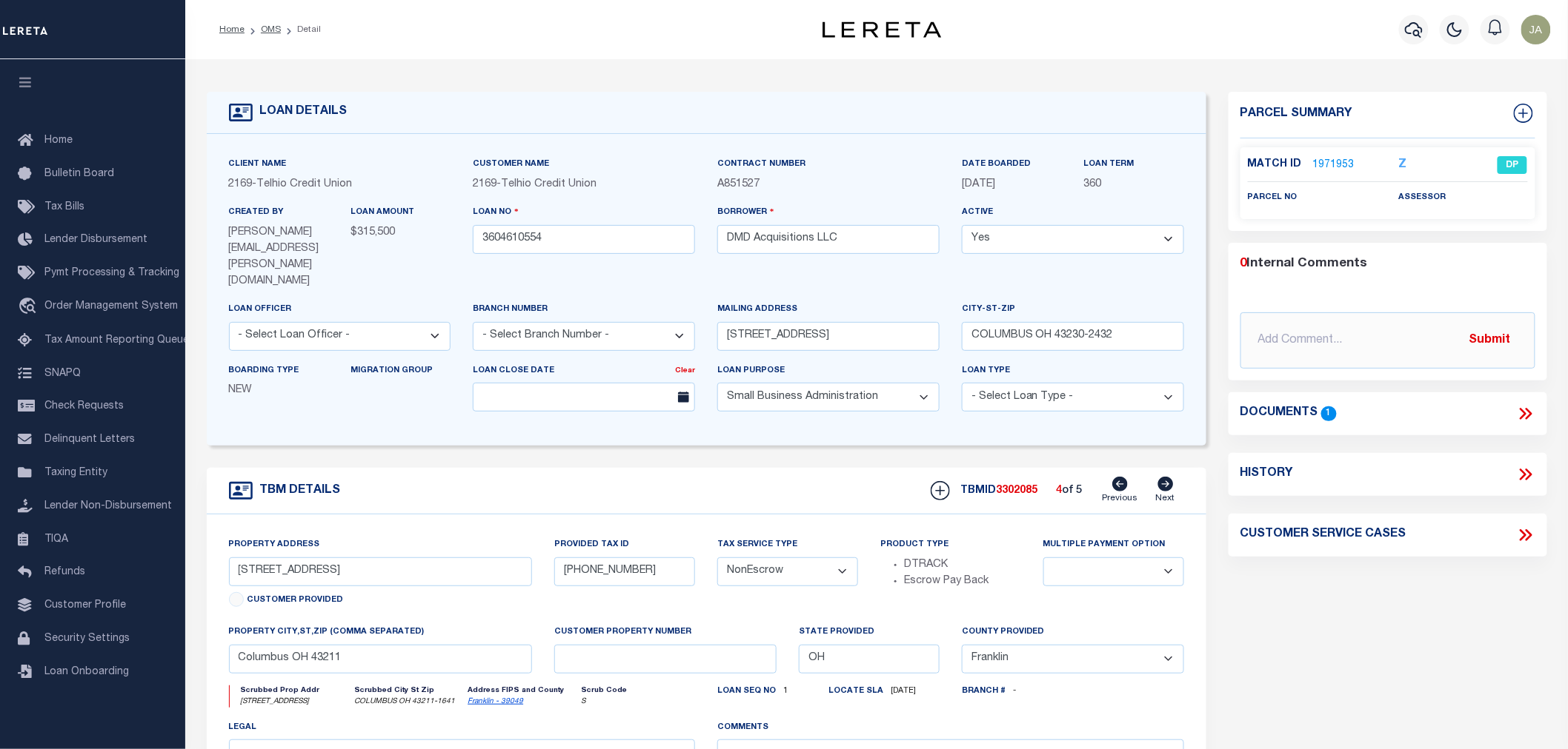
click at [1115, 477] on icon at bounding box center [1120, 484] width 15 height 15
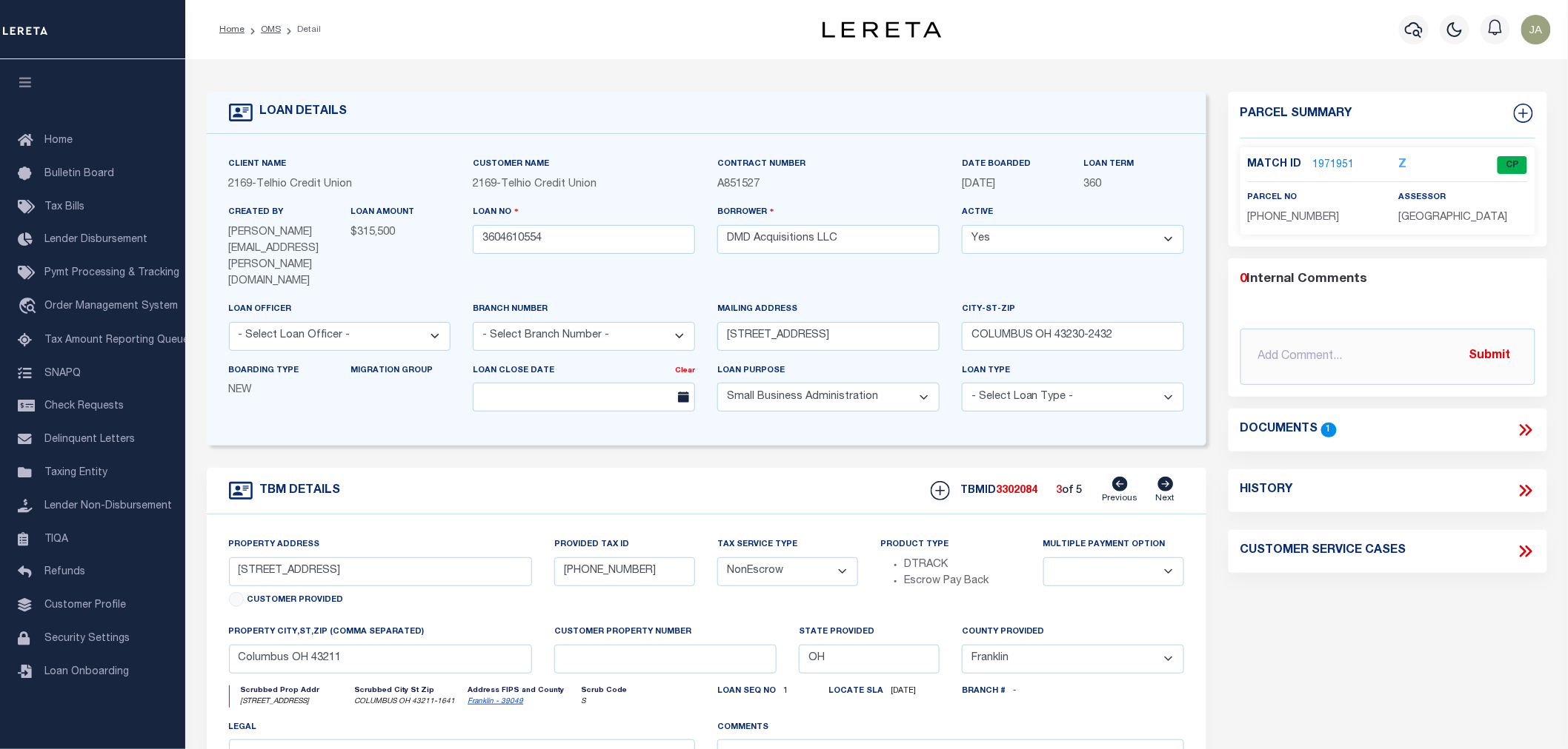
type input "[STREET_ADDRESS]"
type input "[PHONE_NUMBER]"
select select
click at [1115, 477] on icon at bounding box center [1121, 484] width 15 height 15
type input "[STREET_ADDRESS][PERSON_NAME]"
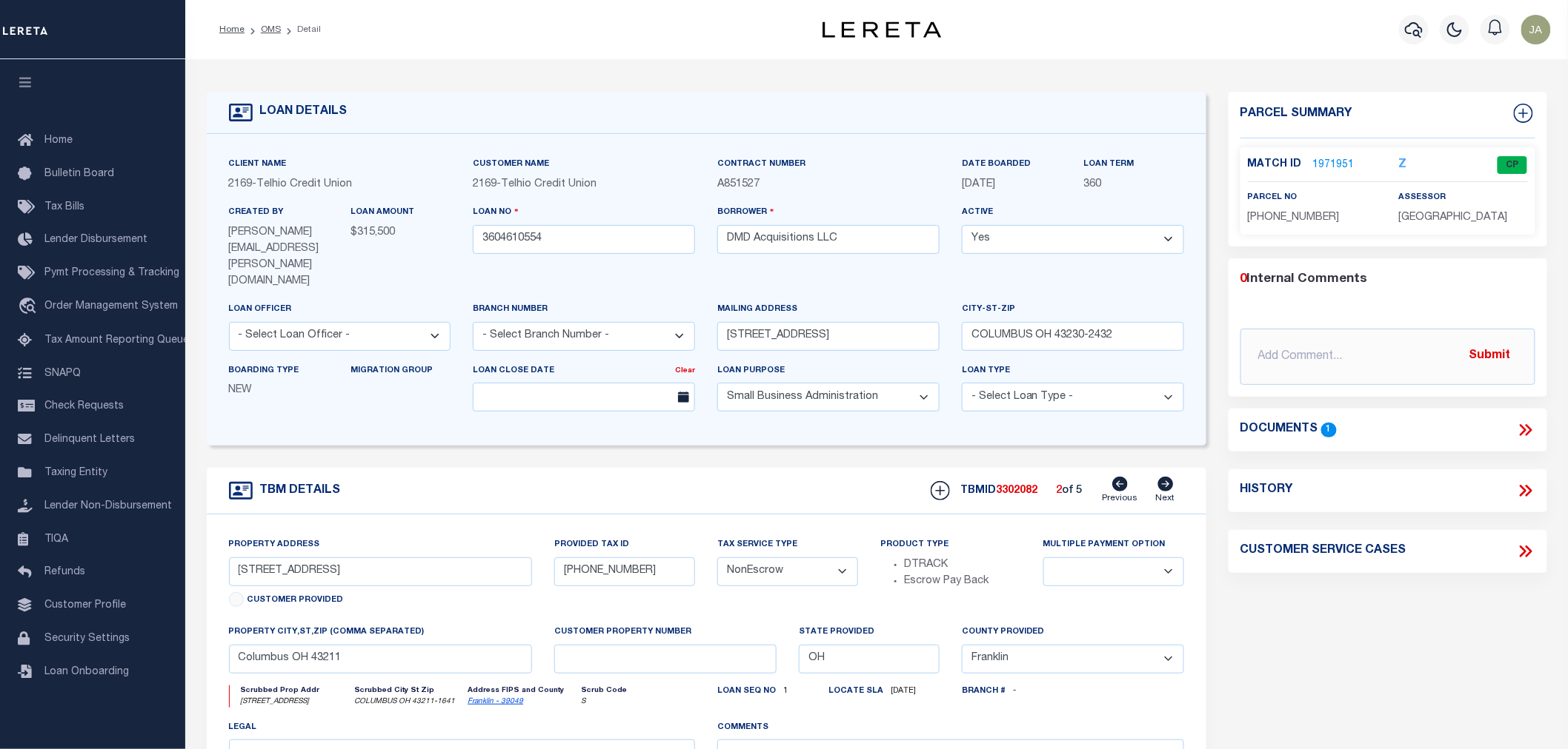
type input "[PHONE_NUMBER]"
select select
type input "[GEOGRAPHIC_DATA] OH 43205"
click at [1115, 477] on icon at bounding box center [1121, 484] width 15 height 15
type input "[STREET_ADDRESS][PERSON_NAME]"
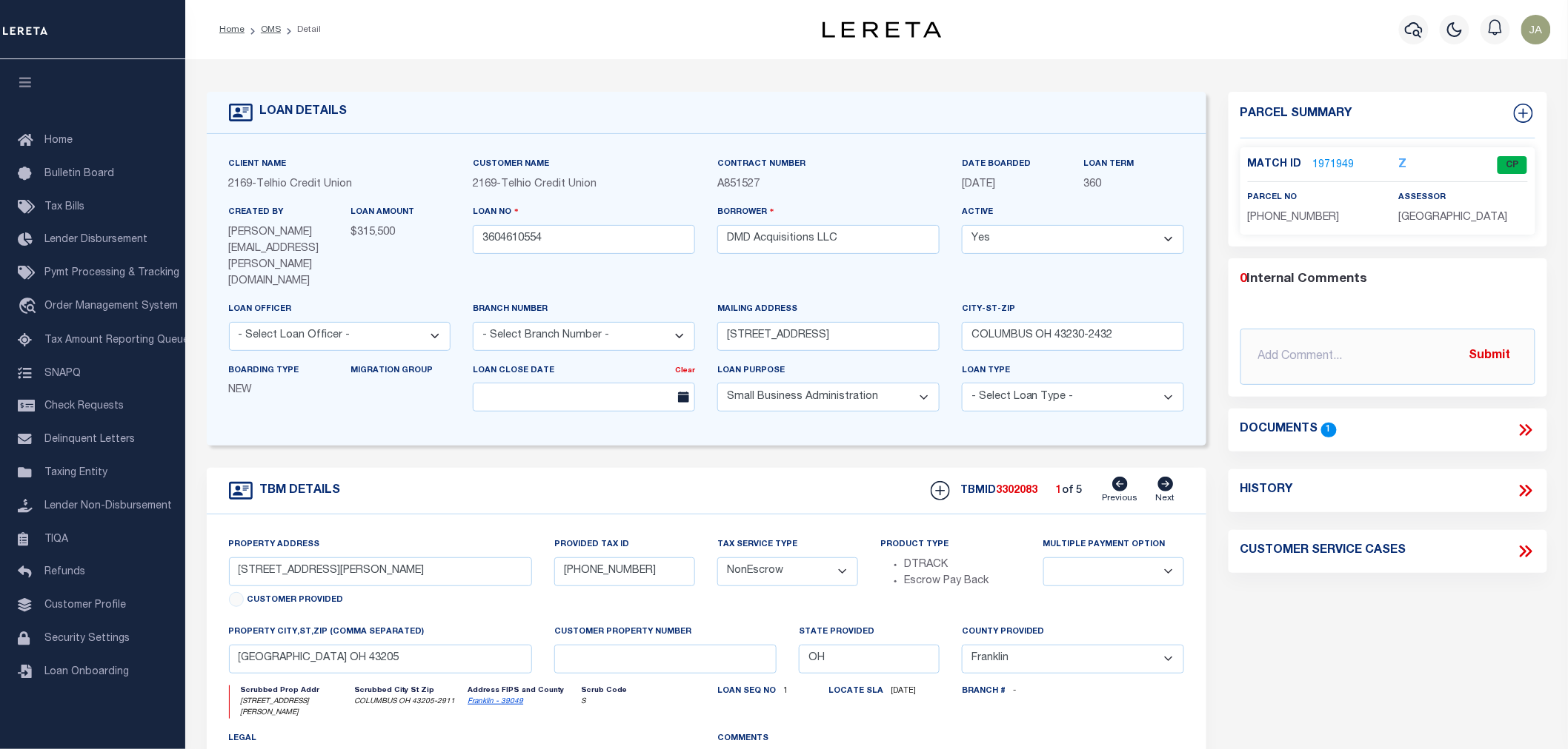
type input "[PHONE_NUMBER]"
select select
click at [1328, 161] on link "1971950" at bounding box center [1333, 166] width 41 height 15
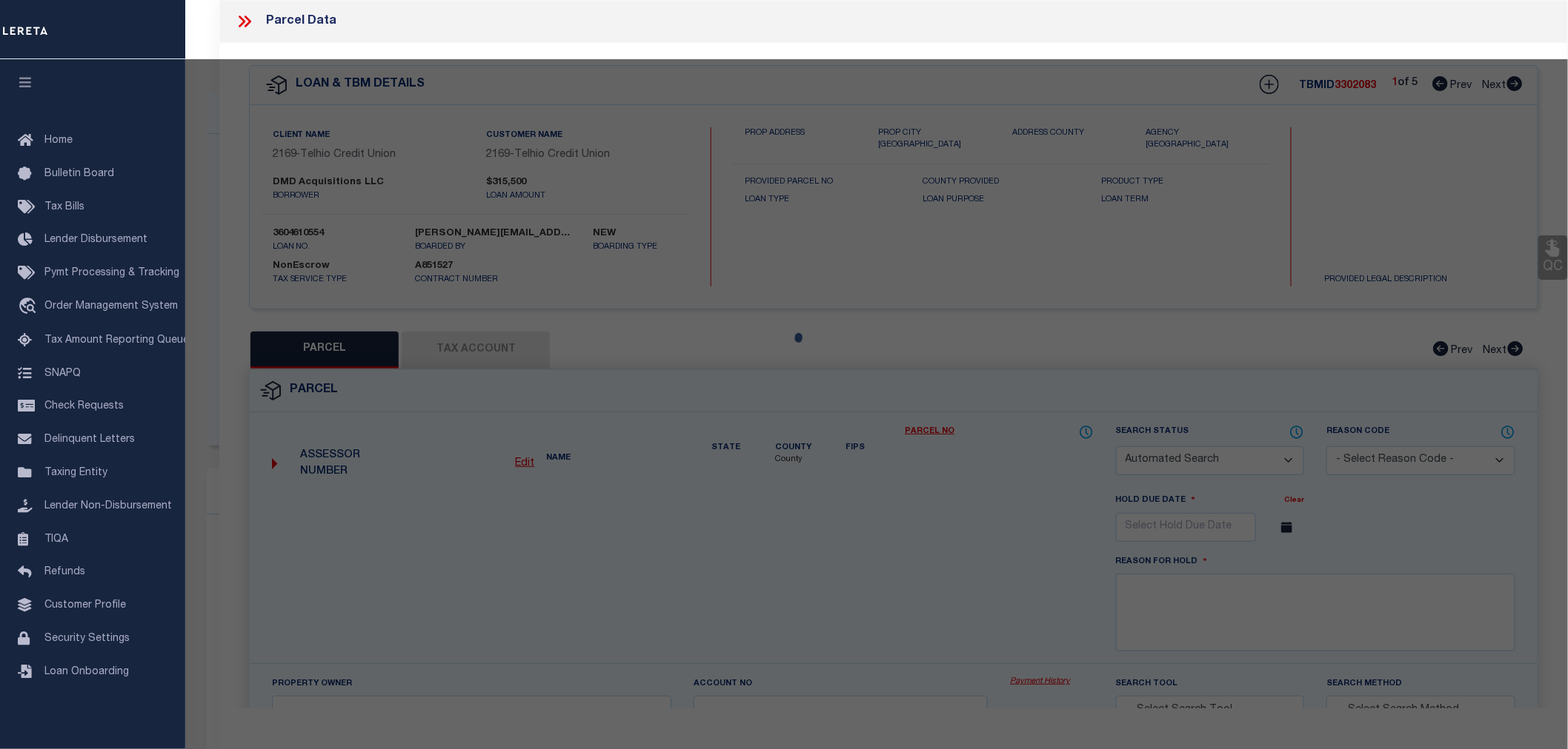
checkbox input "false"
select select "CP"
type input "DMD ACQUISITIONS LLC"
type input "827-829 [PERSON_NAME]"
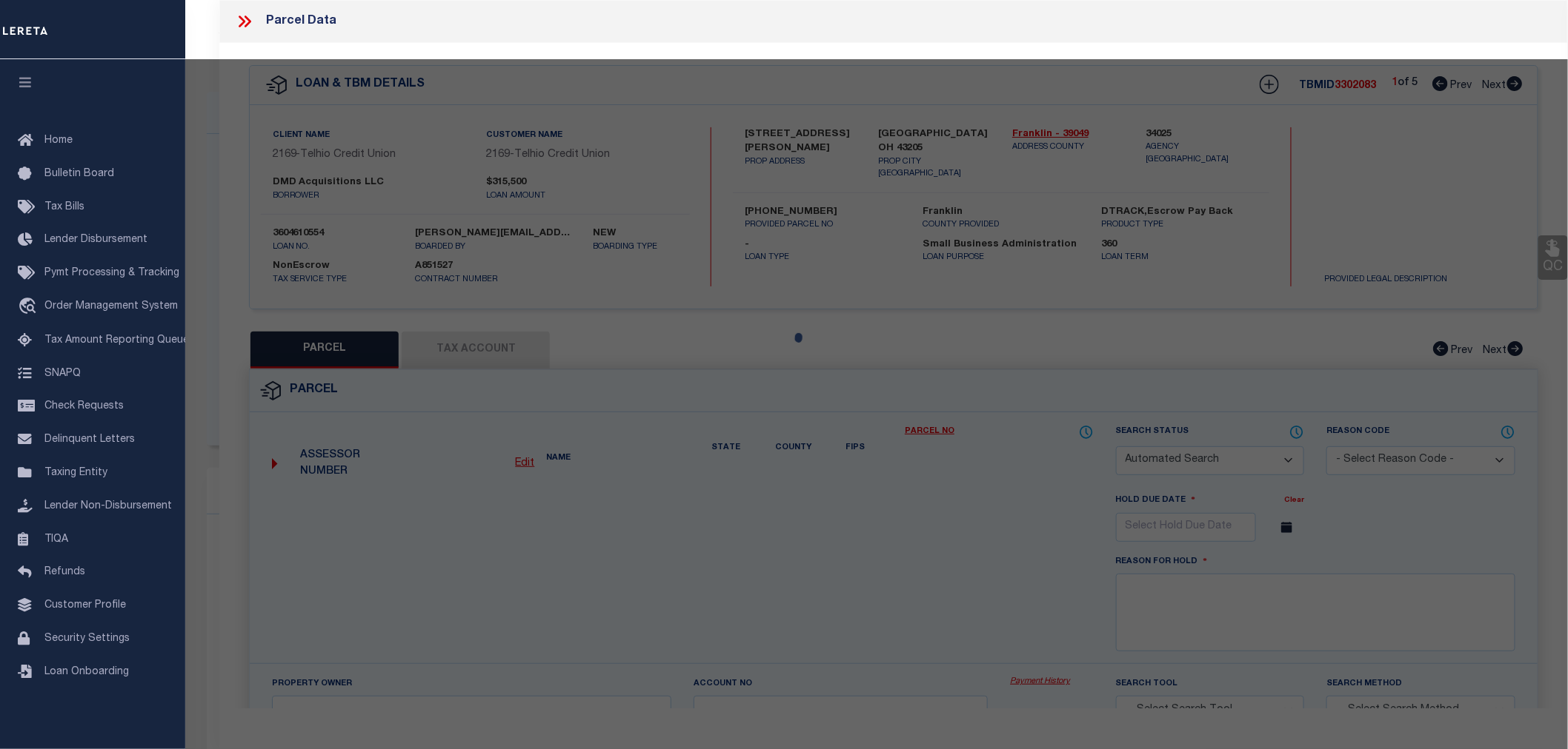
checkbox input "false"
type input "COLUMBUS [GEOGRAPHIC_DATA]"
type textarea "[STREET_ADDRESS][PERSON_NAME][PERSON_NAME]"
type textarea "Tax ID Special Project"
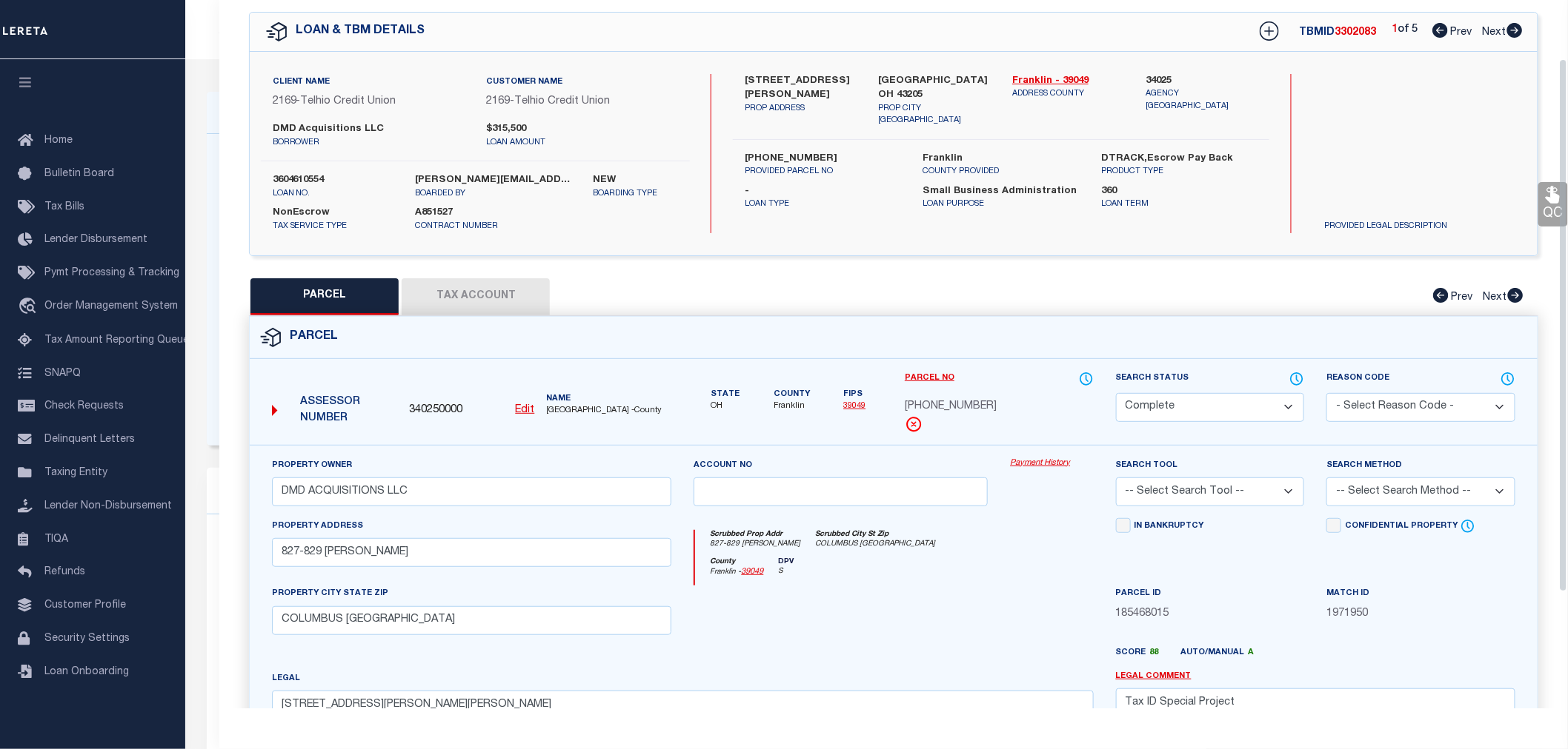
scroll to position [82, 0]
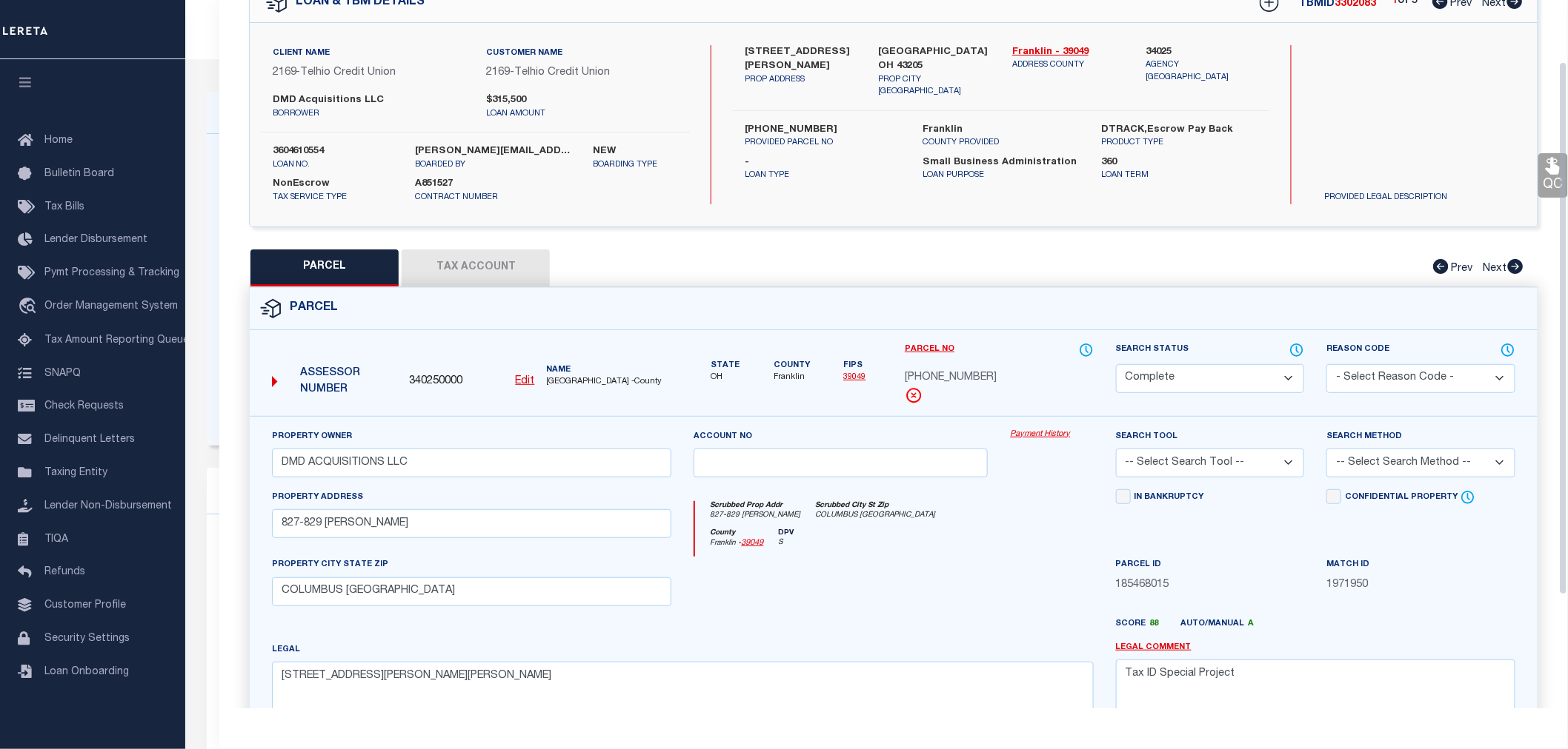
click at [469, 270] on button "Tax Account" at bounding box center [475, 268] width 148 height 37
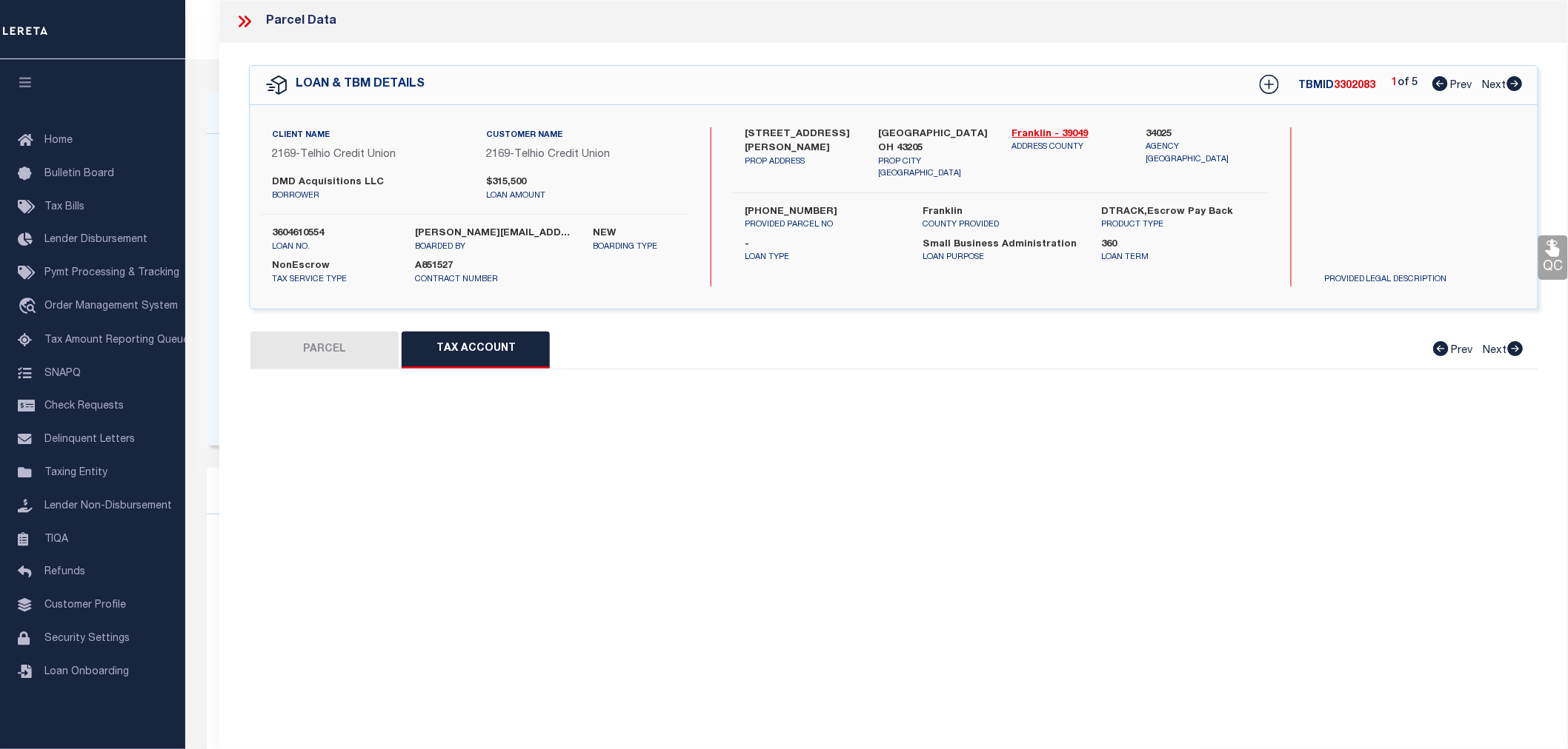
scroll to position [0, 0]
select select "100"
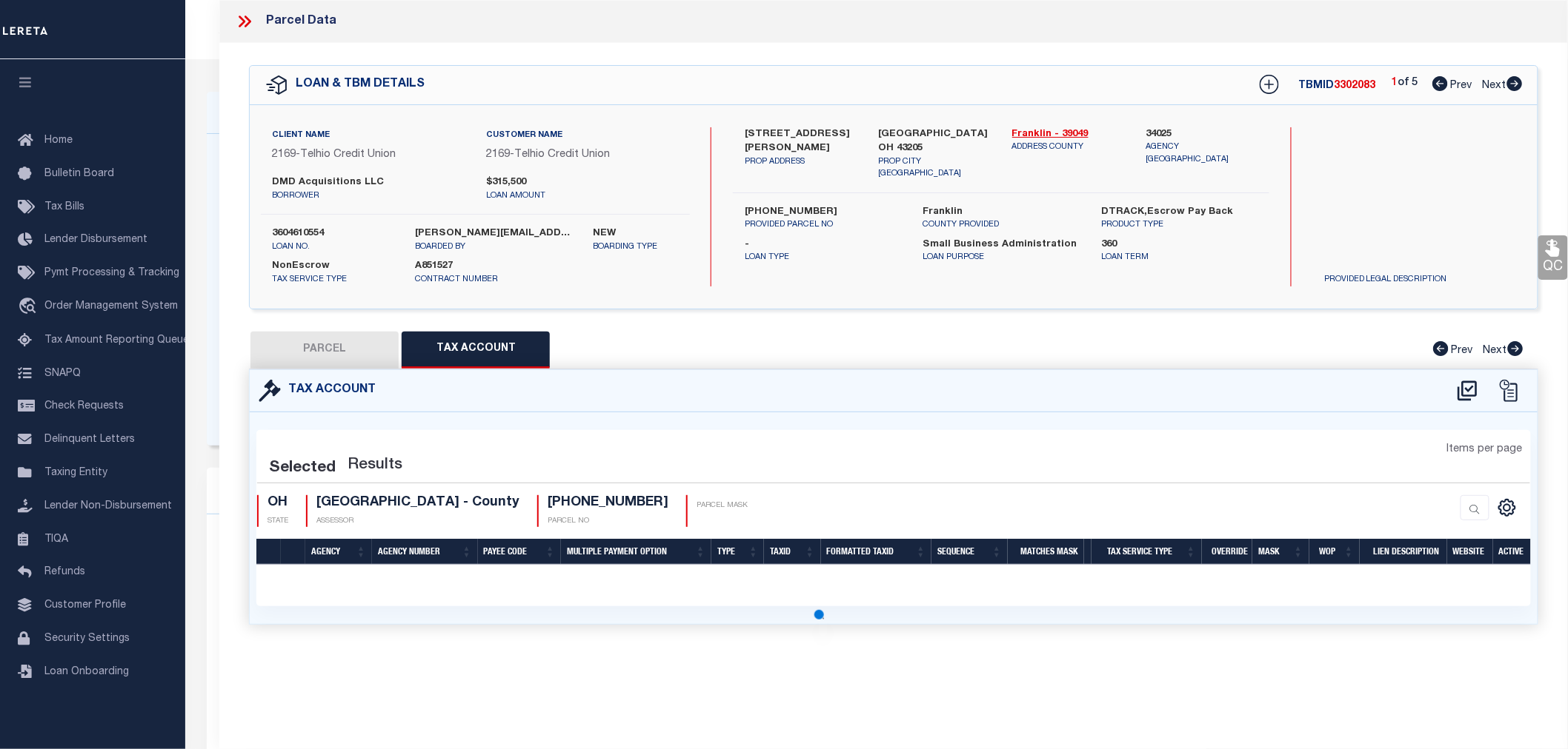
select select "100"
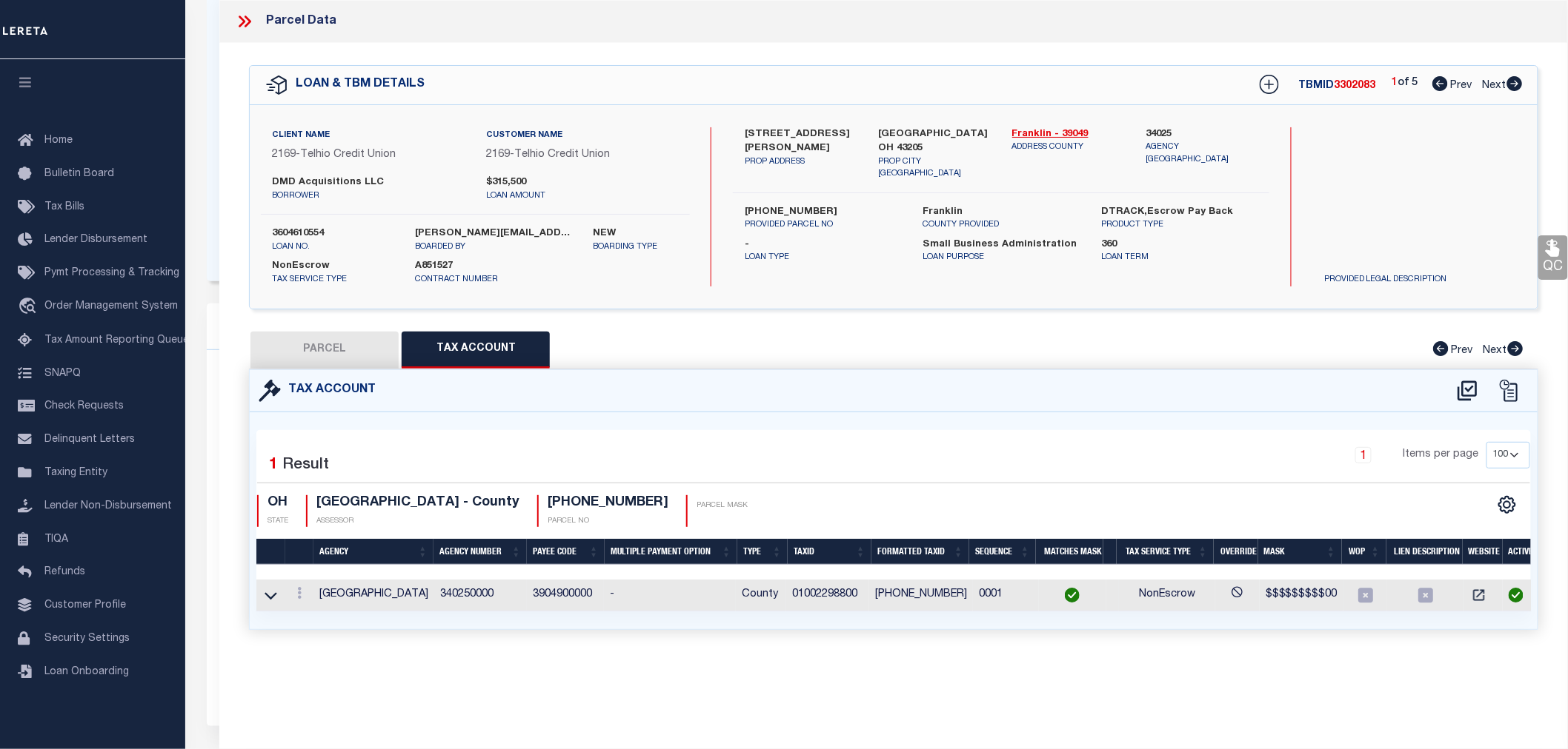
scroll to position [329, 0]
click at [317, 351] on button "PARCEL" at bounding box center [324, 350] width 148 height 37
select select "AS"
checkbox input "false"
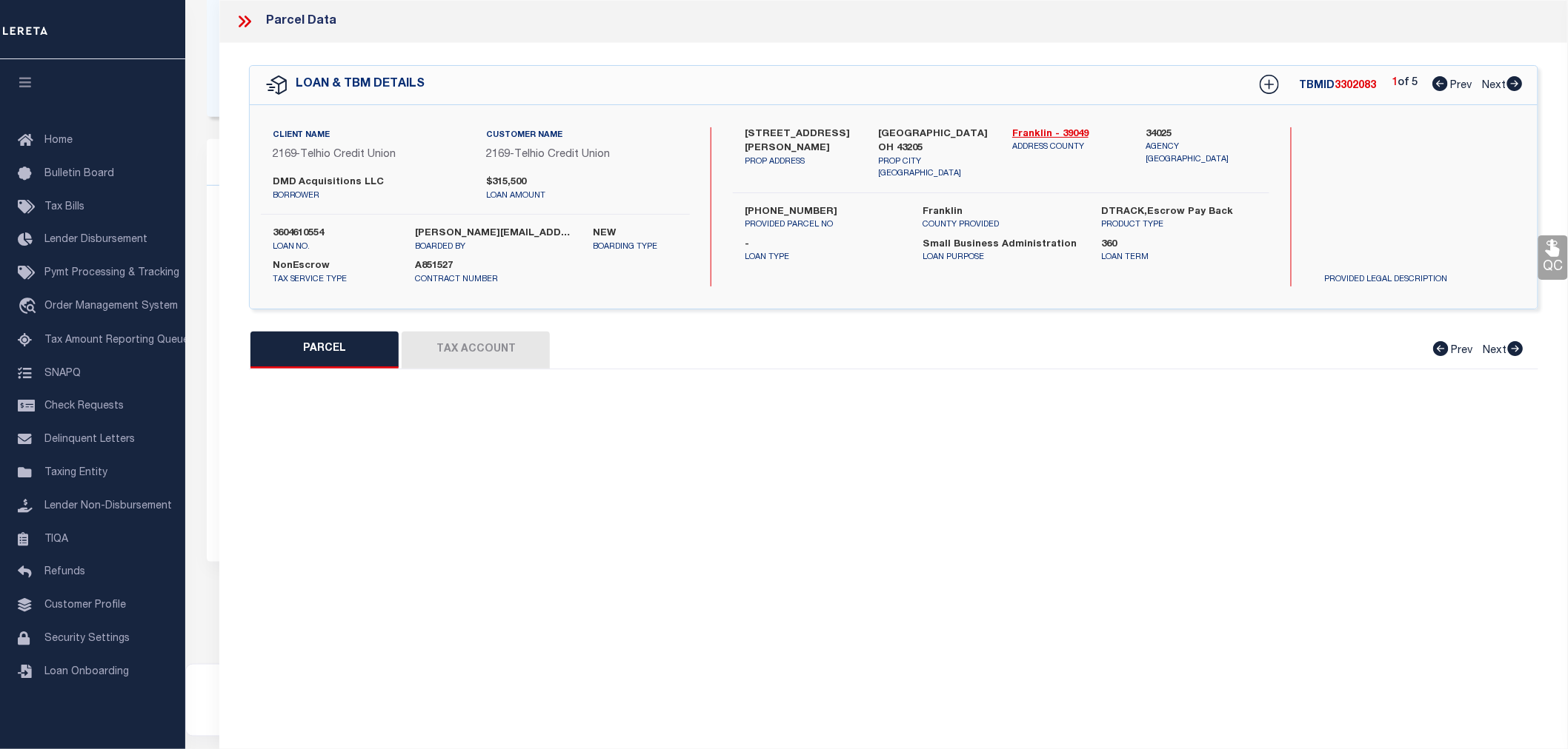
select select "CP"
type input "DMD ACQUISITIONS LLC"
type input "827-829 [PERSON_NAME]"
checkbox input "false"
type input "COLUMBUS [GEOGRAPHIC_DATA]"
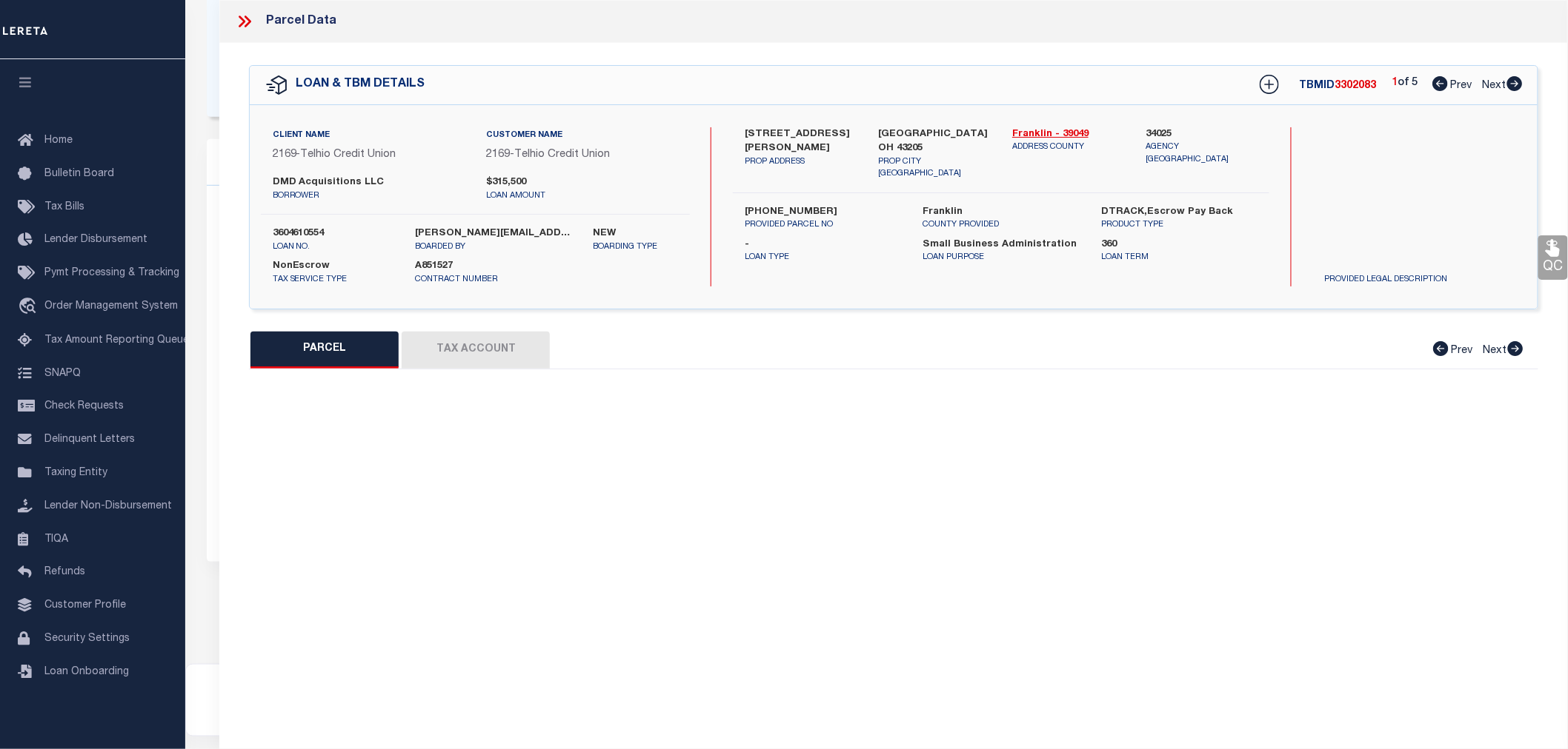
type textarea "[STREET_ADDRESS][PERSON_NAME][PERSON_NAME]"
type textarea "Tax ID Special Project"
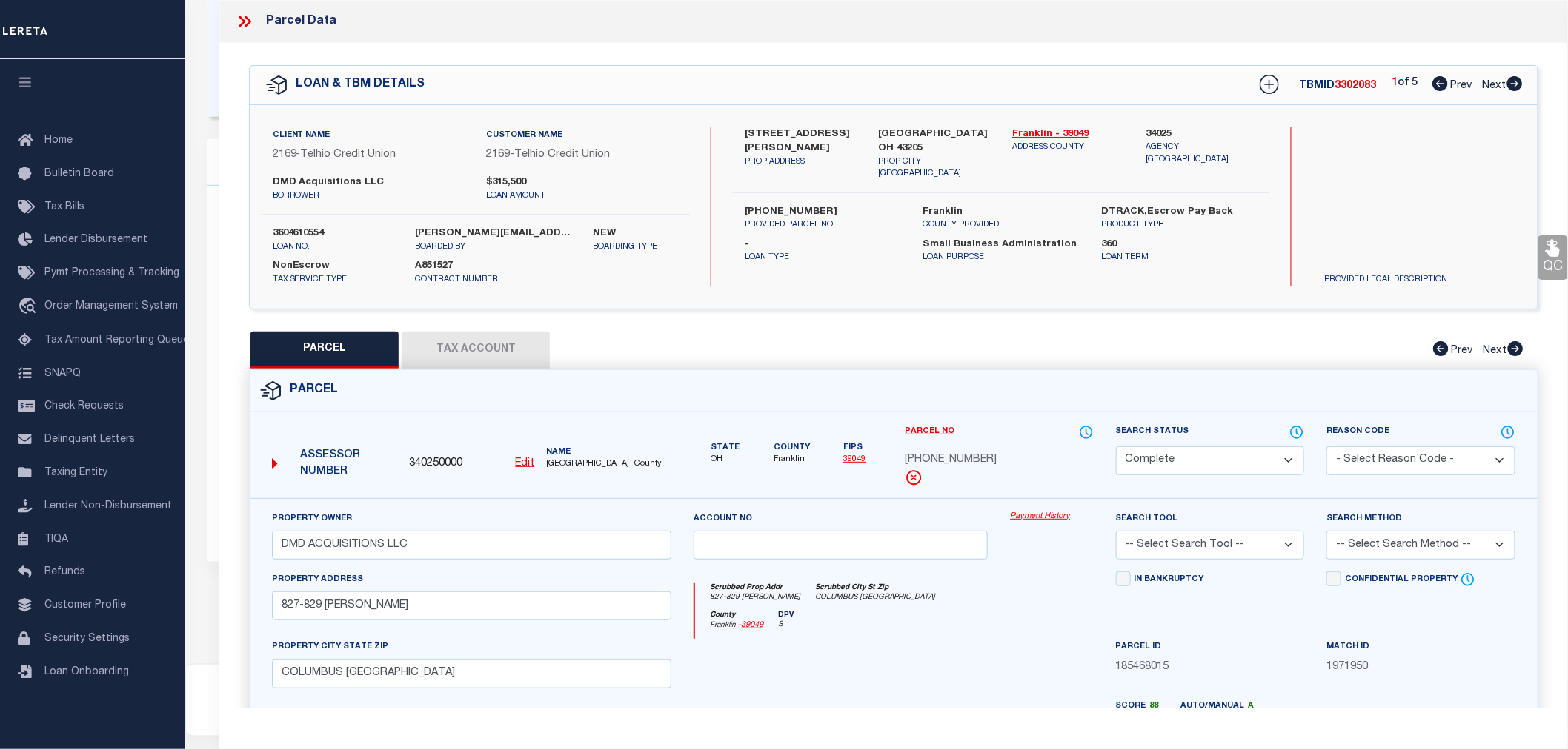
click at [1039, 505] on div "Property Owner DMD ACQUISITIONS LLC Account no Payment History Search Tool -- S…" at bounding box center [893, 692] width 1287 height 387
click at [1038, 518] on link "Payment History" at bounding box center [1051, 517] width 83 height 13
click at [246, 21] on icon at bounding box center [244, 21] width 19 height 19
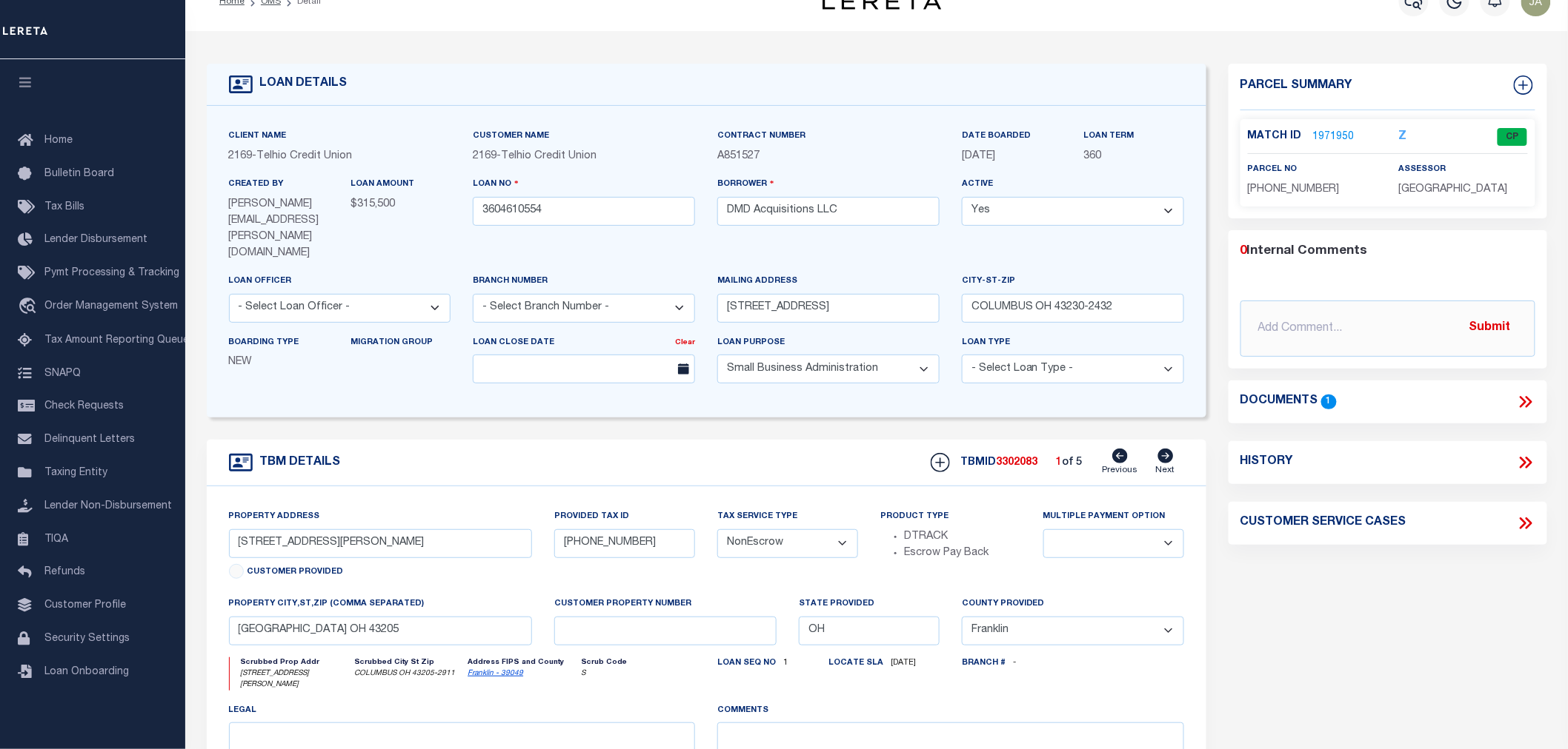
scroll to position [0, 0]
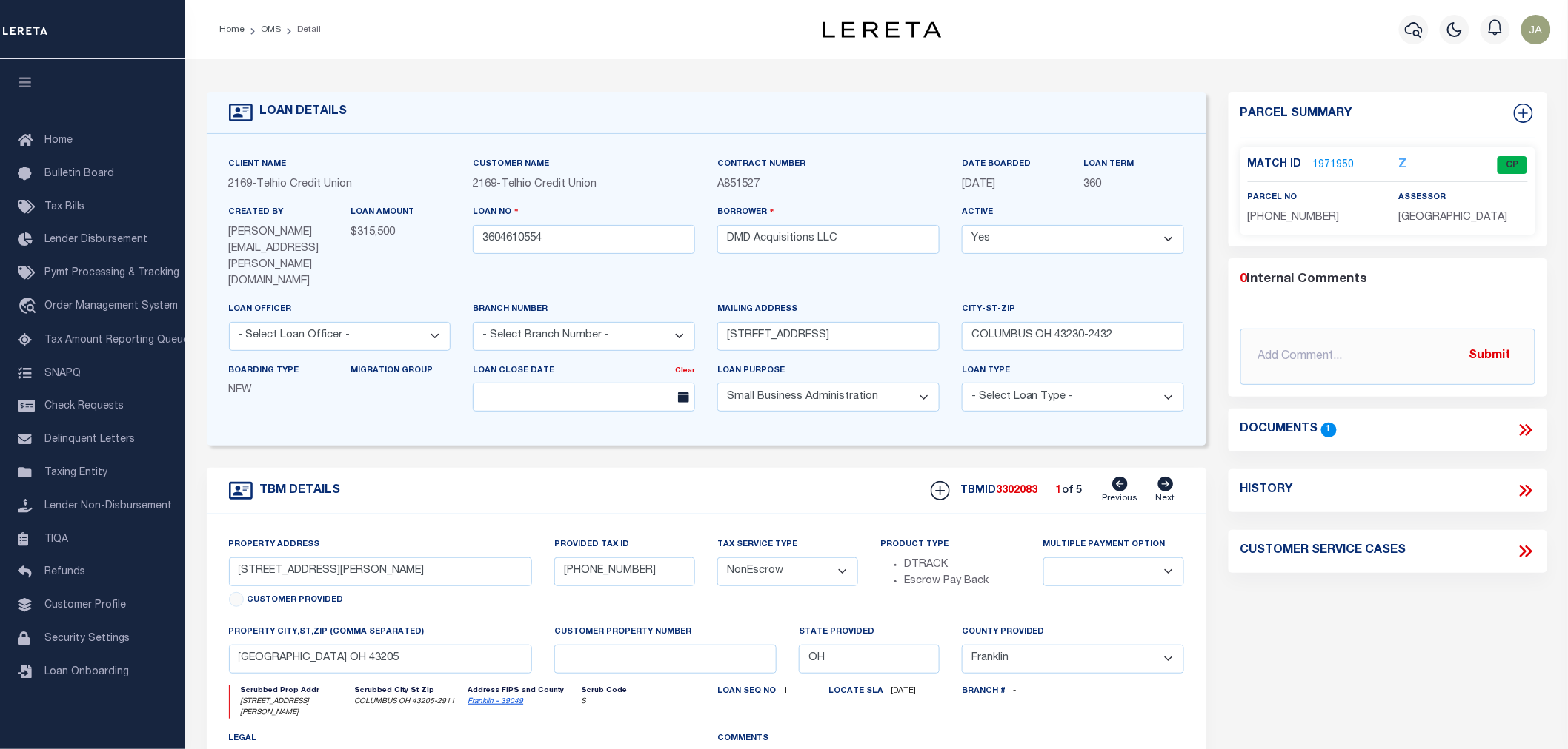
click at [264, 21] on ol "Home OMS Detail" at bounding box center [270, 30] width 125 height 31
click at [271, 33] on link "OMS" at bounding box center [271, 30] width 20 height 9
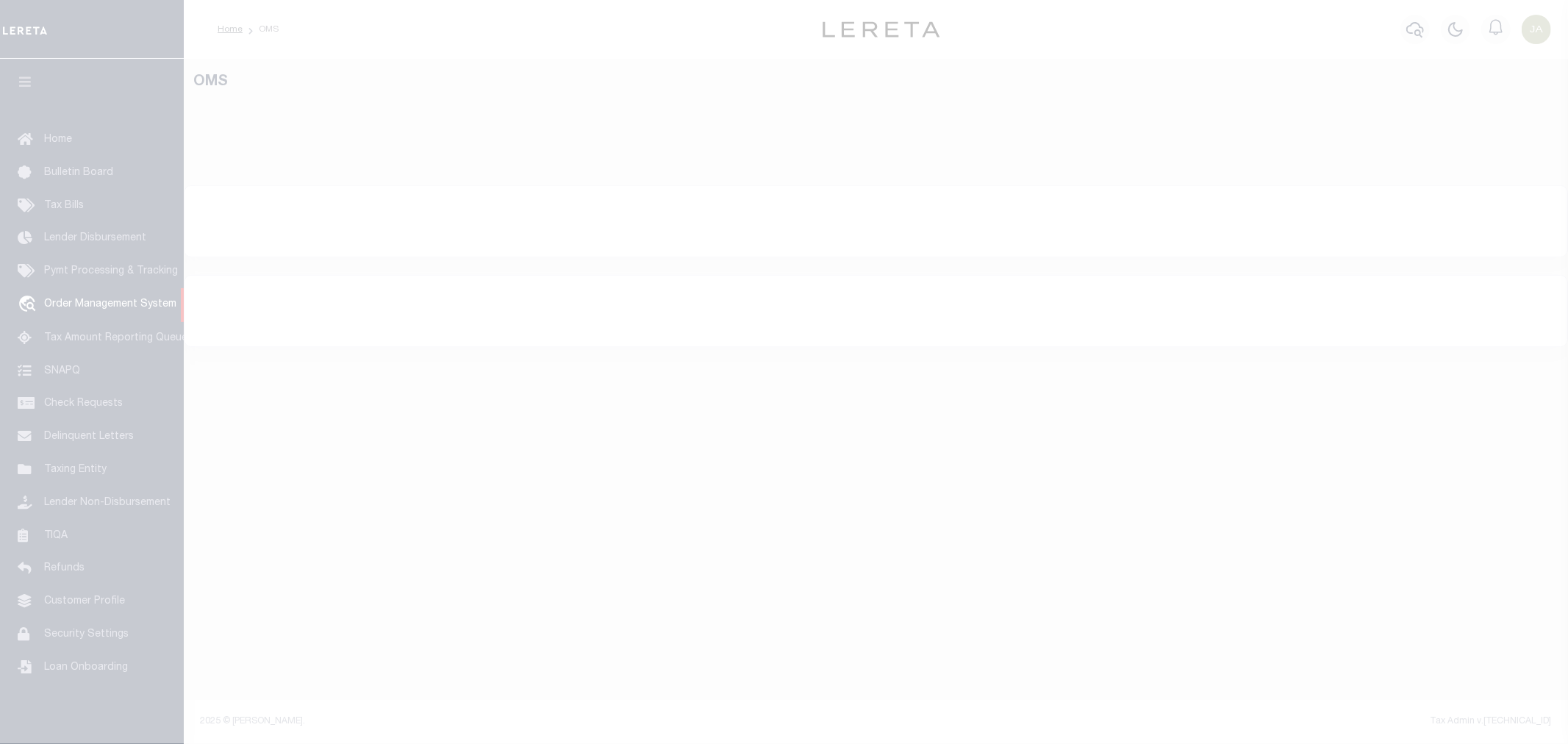
select select "200"
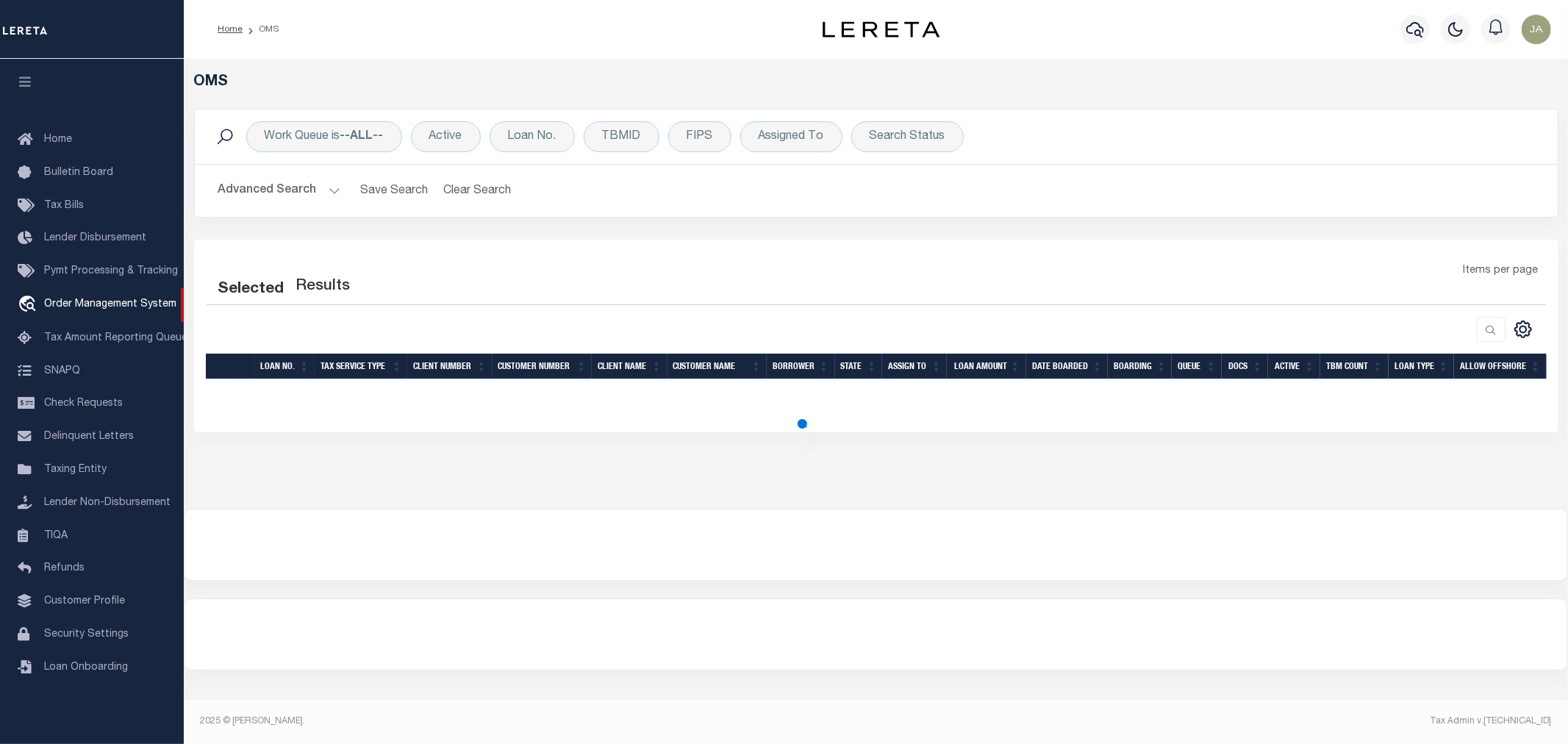
select select "200"
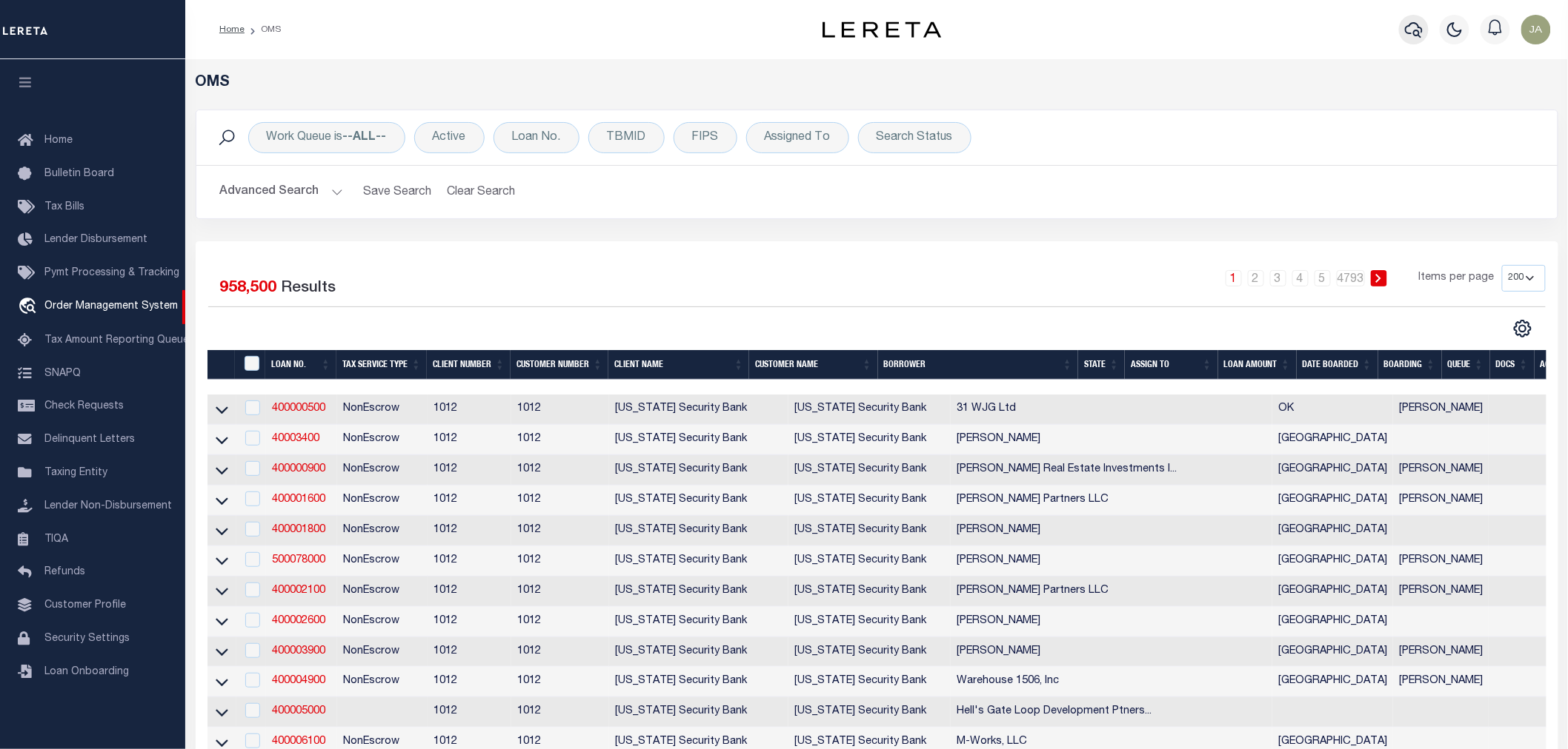
click at [1416, 30] on icon "button" at bounding box center [1413, 30] width 18 height 18
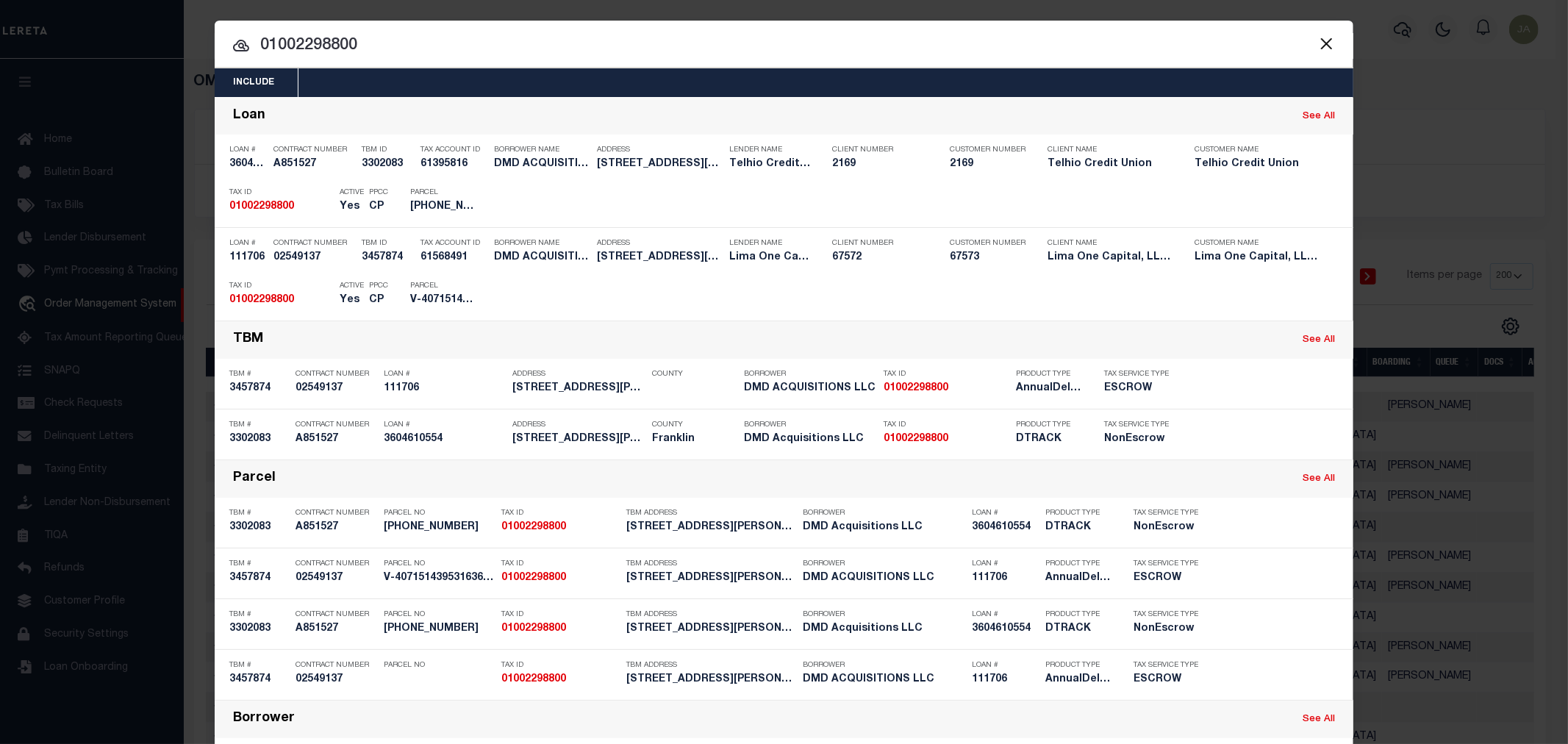
type input "01002298800"
